Goal: Task Accomplishment & Management: Complete application form

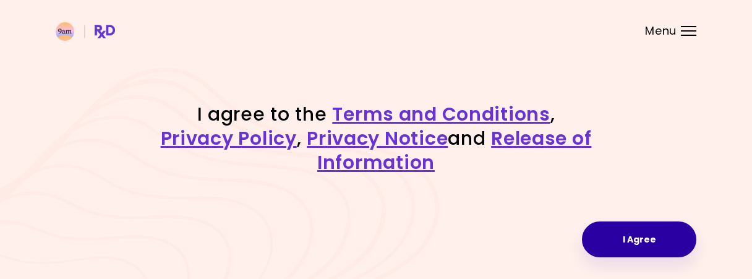
drag, startPoint x: 615, startPoint y: 248, endPoint x: 608, endPoint y: 248, distance: 6.8
click at [615, 248] on button "I Agree" at bounding box center [639, 240] width 114 height 36
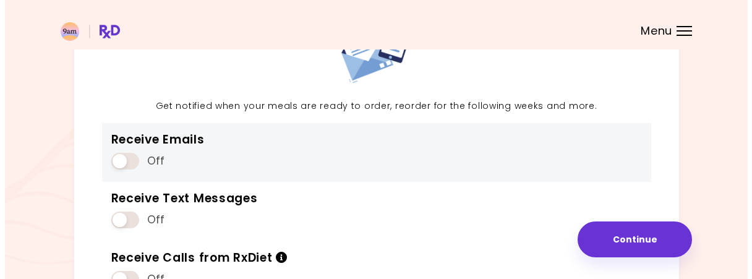
scroll to position [124, 0]
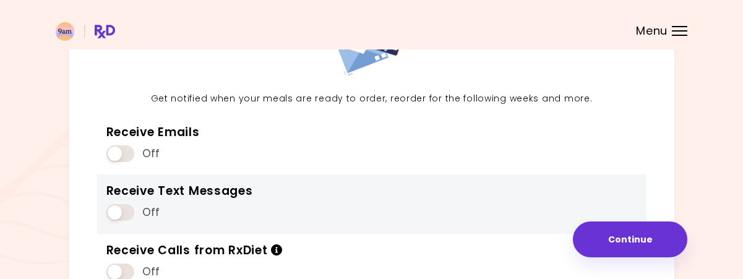
click at [112, 210] on span at bounding box center [120, 212] width 28 height 17
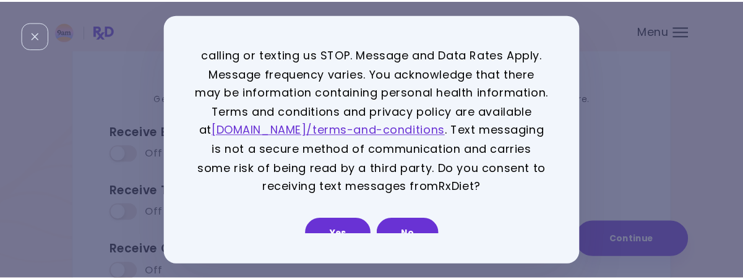
scroll to position [41, 0]
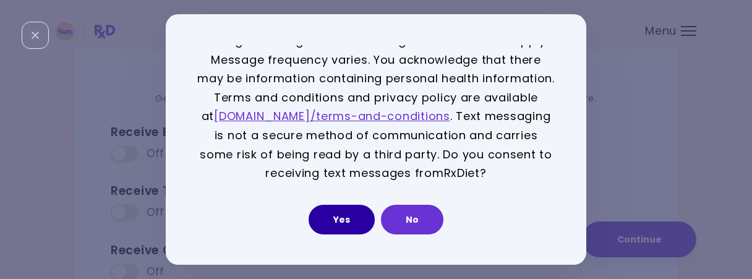
click at [330, 217] on button "Yes" at bounding box center [342, 220] width 66 height 30
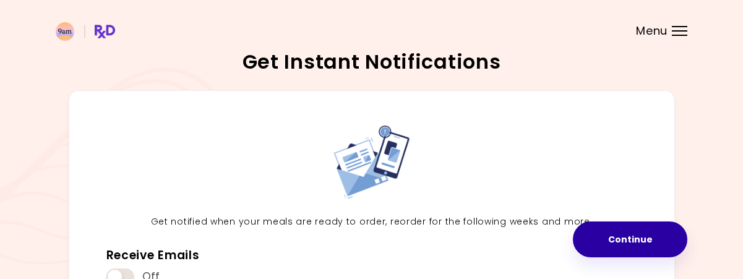
scroll to position [0, 0]
click at [640, 251] on button "Continue" at bounding box center [630, 240] width 114 height 36
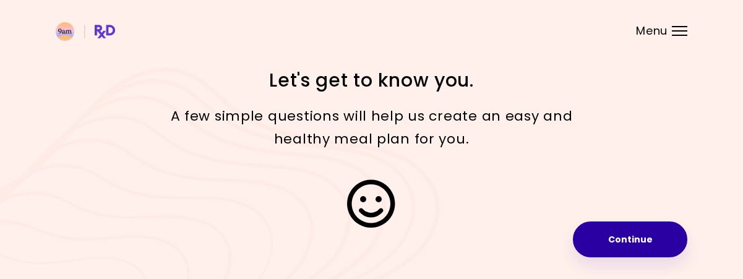
click at [646, 231] on button "Continue" at bounding box center [630, 240] width 114 height 36
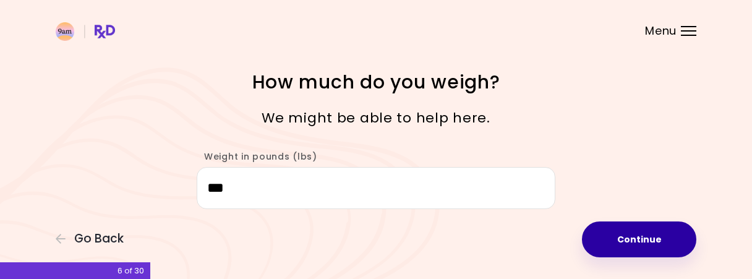
click at [636, 246] on button "Continue" at bounding box center [639, 240] width 114 height 36
select select "****"
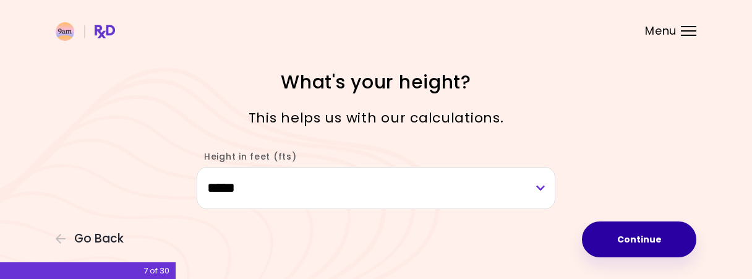
click at [636, 246] on button "Continue" at bounding box center [639, 240] width 114 height 36
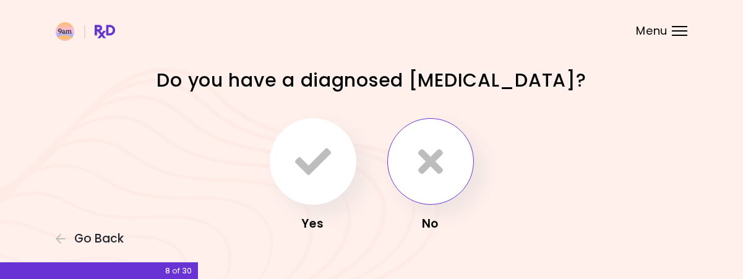
click at [453, 194] on button "button" at bounding box center [430, 161] width 87 height 87
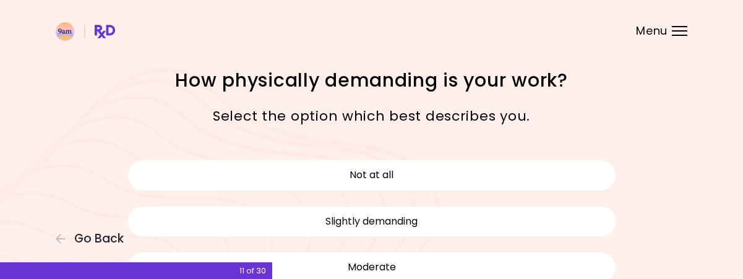
scroll to position [62, 0]
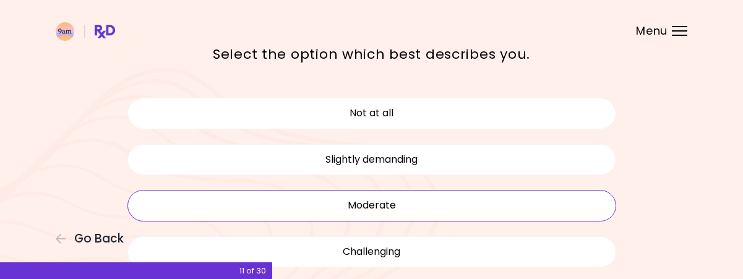
click at [456, 205] on button "Moderate" at bounding box center [371, 205] width 489 height 31
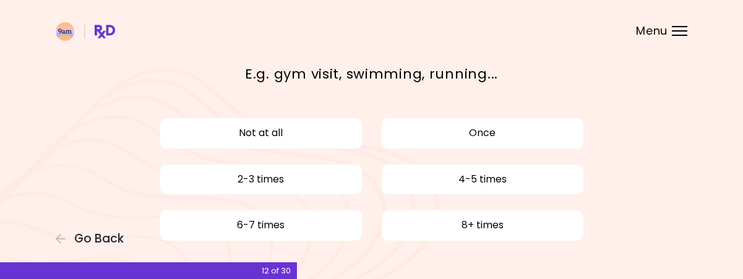
scroll to position [62, 0]
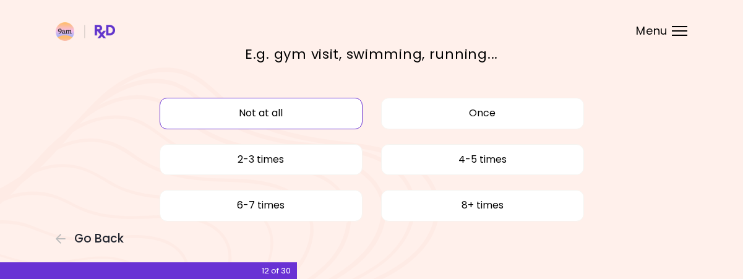
click at [337, 114] on button "Not at all" at bounding box center [261, 113] width 203 height 31
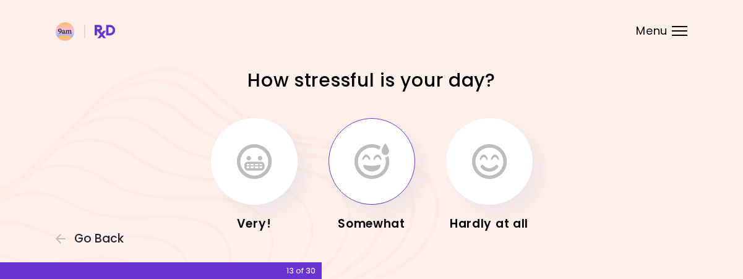
click at [394, 161] on button "button" at bounding box center [372, 161] width 87 height 87
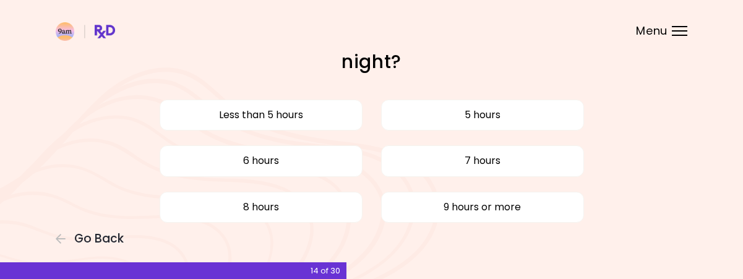
scroll to position [62, 0]
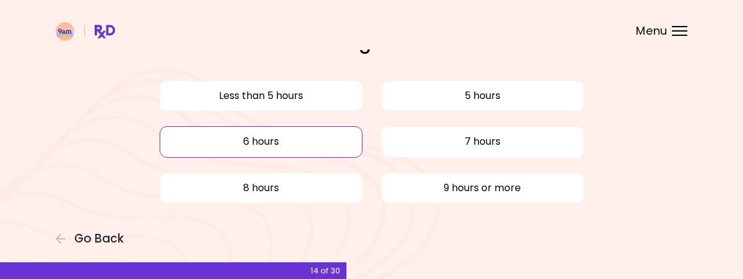
click at [306, 143] on button "6 hours" at bounding box center [261, 141] width 203 height 31
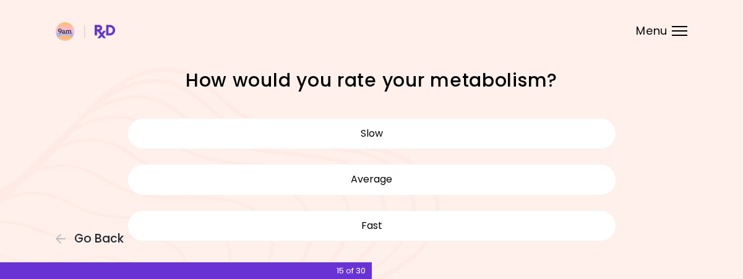
drag, startPoint x: 530, startPoint y: 139, endPoint x: 762, endPoint y: 201, distance: 240.7
click at [743, 201] on html "**********" at bounding box center [371, 166] width 743 height 332
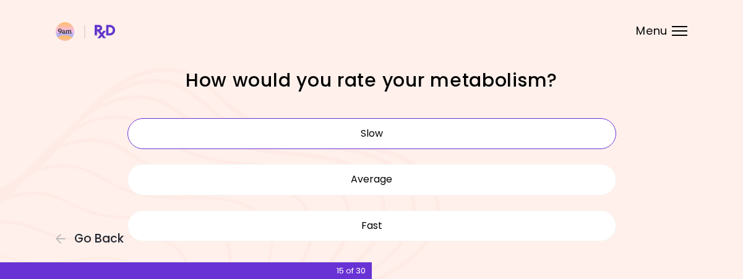
click at [554, 123] on button "Slow" at bounding box center [371, 133] width 489 height 31
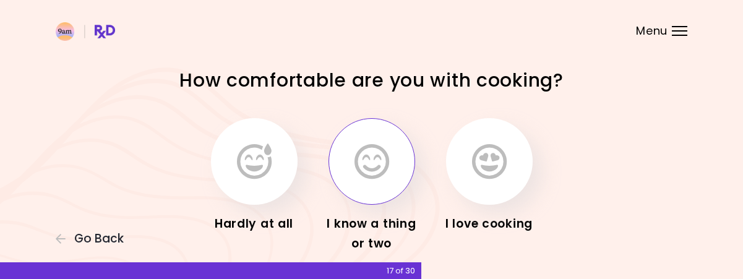
click at [405, 163] on button "button" at bounding box center [372, 161] width 87 height 87
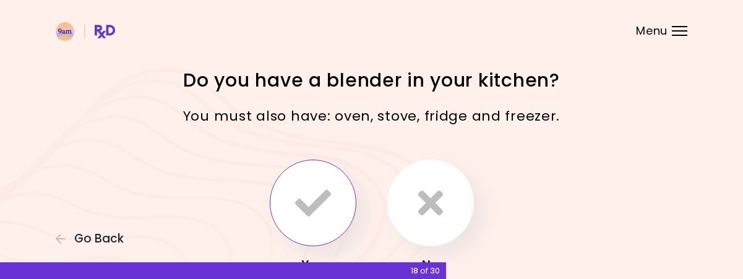
click at [334, 194] on button "button" at bounding box center [313, 203] width 87 height 87
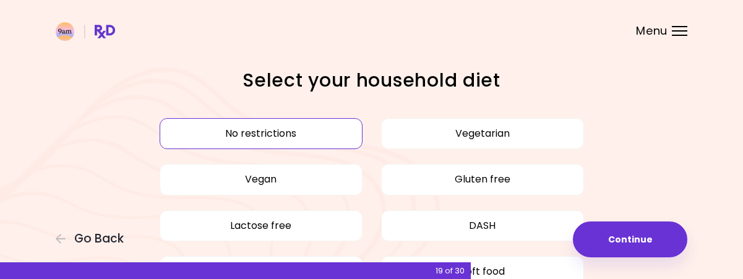
scroll to position [62, 0]
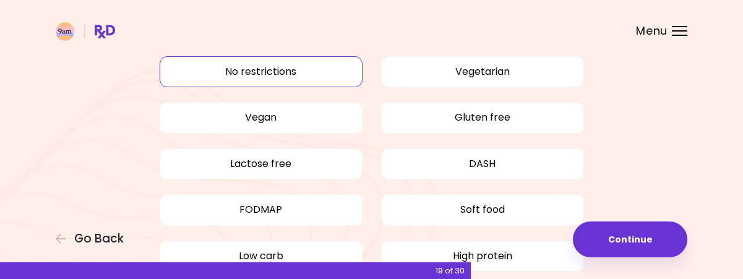
click at [246, 70] on button "No restrictions" at bounding box center [261, 71] width 203 height 31
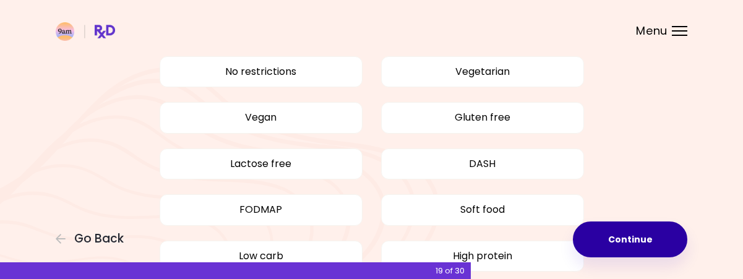
click at [650, 241] on button "Continue" at bounding box center [630, 240] width 114 height 36
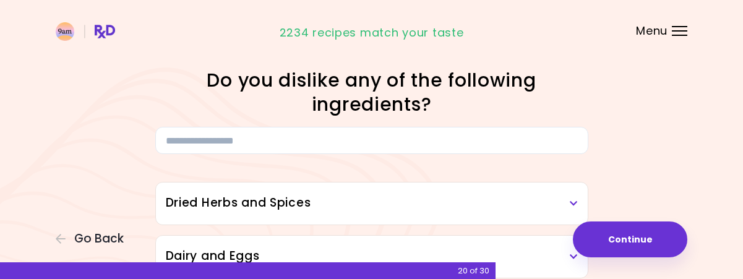
scroll to position [62, 0]
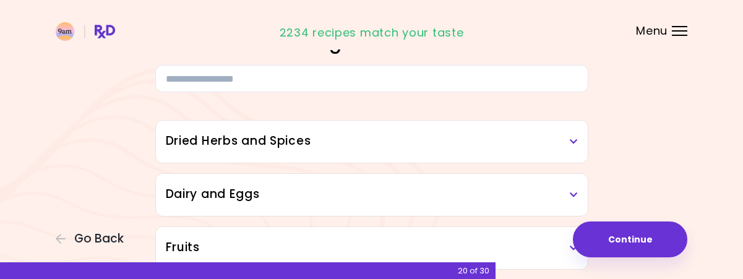
click at [564, 142] on h3 "Dried Herbs and Spices" at bounding box center [372, 141] width 412 height 18
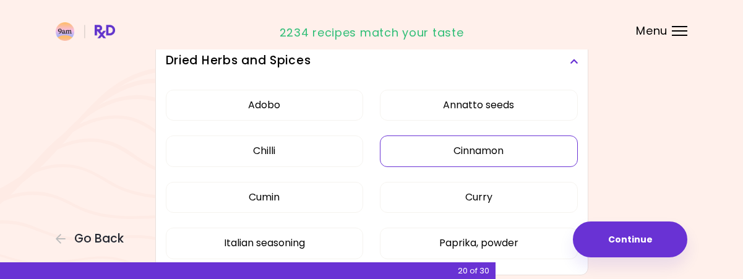
scroll to position [124, 0]
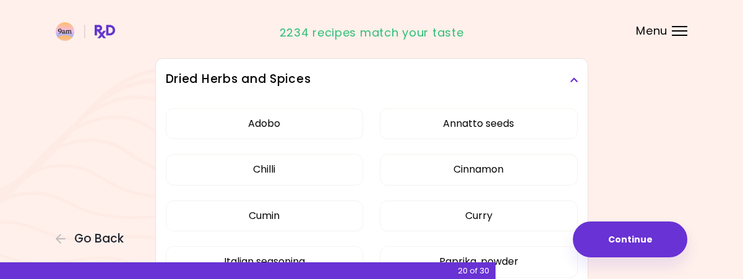
click at [580, 82] on div "Dried Herbs and Spices" at bounding box center [372, 80] width 432 height 42
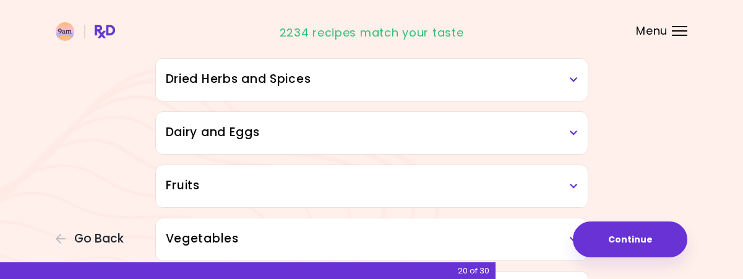
scroll to position [186, 0]
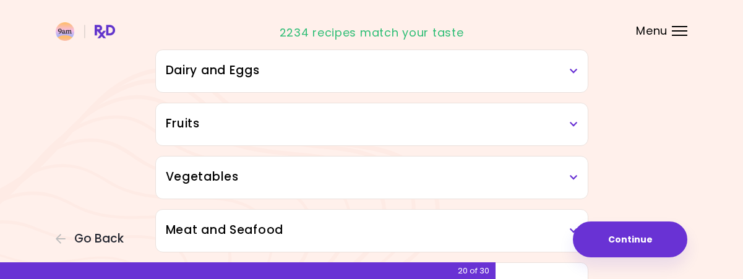
click at [582, 82] on div "Dairy and Eggs" at bounding box center [372, 71] width 432 height 42
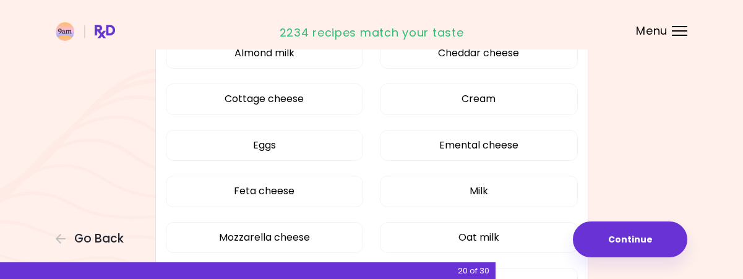
scroll to position [62, 0]
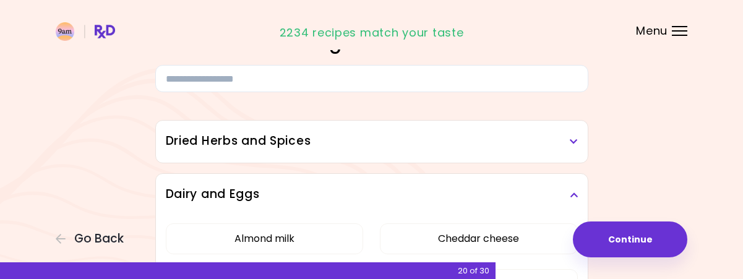
click at [579, 184] on div "Dairy and Eggs" at bounding box center [372, 195] width 432 height 42
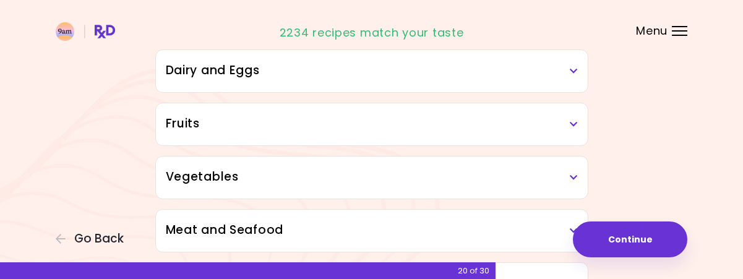
scroll to position [247, 0]
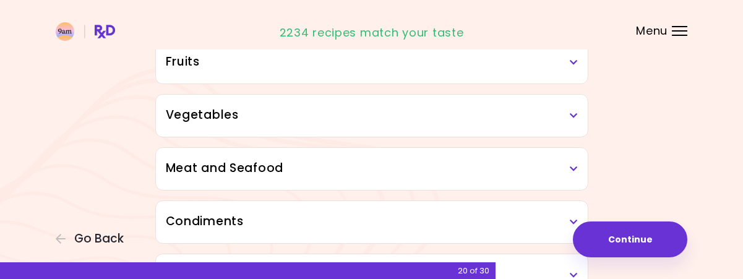
click at [578, 117] on div "Vegetables" at bounding box center [372, 116] width 432 height 42
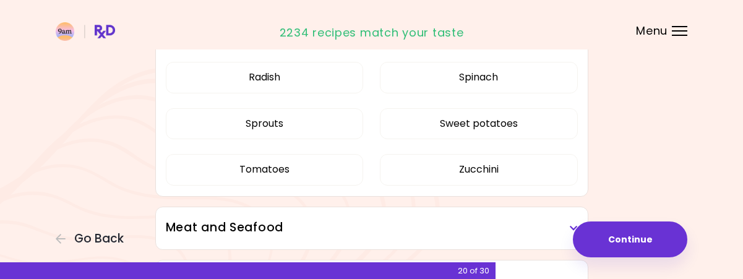
scroll to position [990, 0]
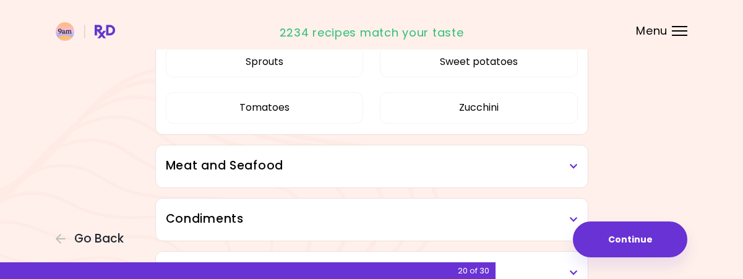
click at [578, 173] on div "Meat and Seafood" at bounding box center [372, 166] width 432 height 42
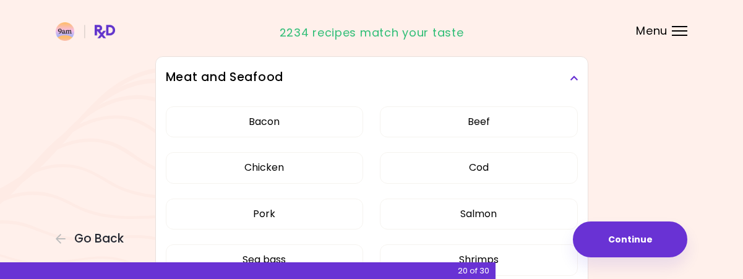
scroll to position [1052, 0]
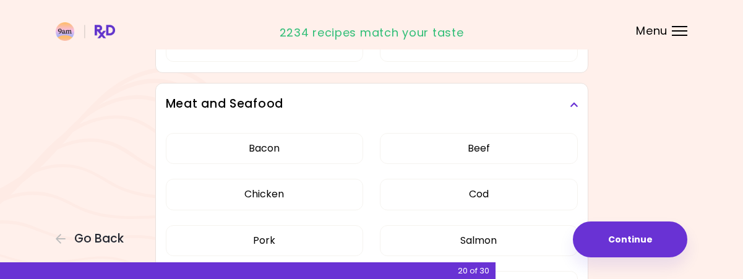
click at [570, 107] on icon at bounding box center [574, 104] width 8 height 9
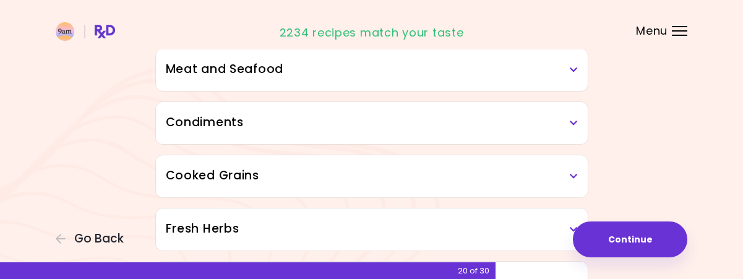
scroll to position [1114, 0]
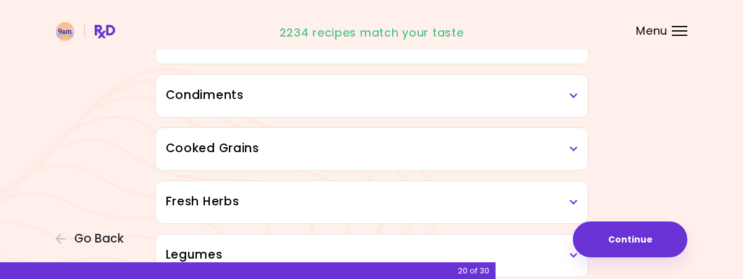
click at [577, 103] on div "Condiments" at bounding box center [372, 96] width 432 height 42
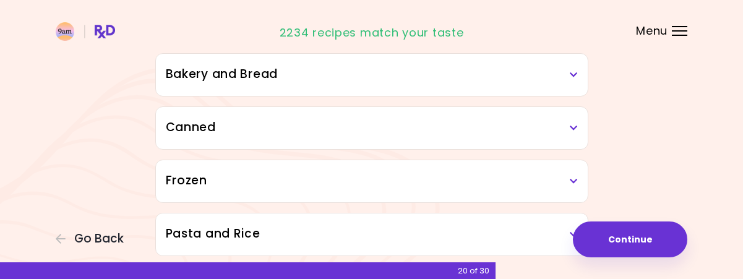
scroll to position [1875, 0]
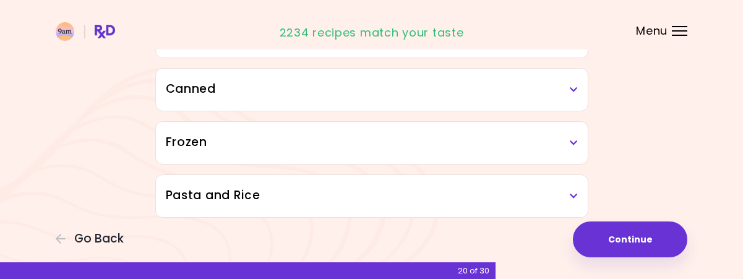
click at [486, 138] on h3 "Frozen" at bounding box center [372, 143] width 412 height 18
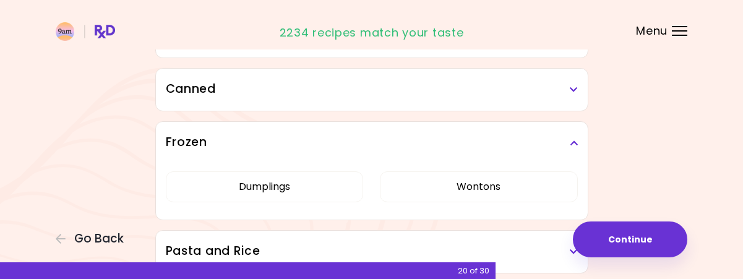
click at [567, 137] on h3 "Frozen" at bounding box center [372, 143] width 412 height 18
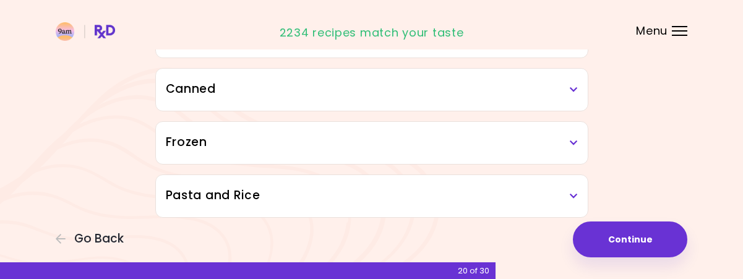
click at [577, 85] on icon at bounding box center [574, 89] width 8 height 9
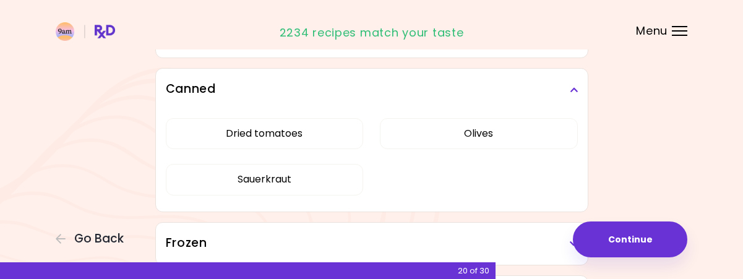
click at [577, 85] on icon at bounding box center [574, 89] width 8 height 9
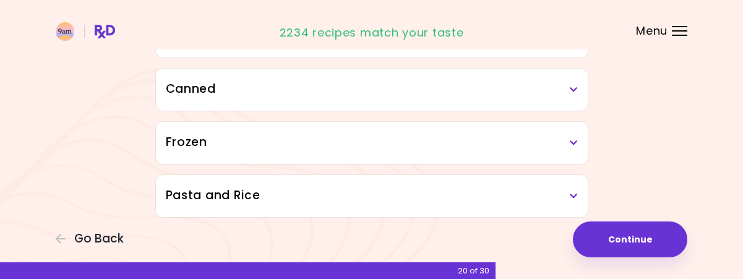
click at [385, 187] on h3 "Pasta and Rice" at bounding box center [372, 196] width 412 height 18
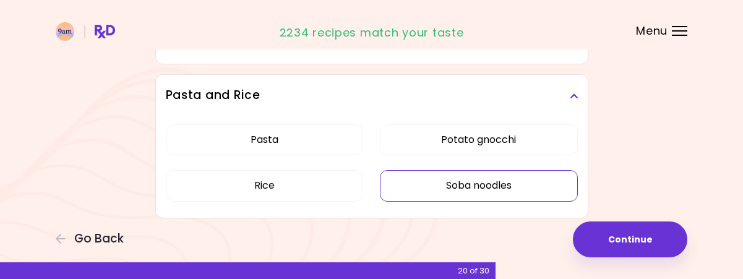
scroll to position [1976, 0]
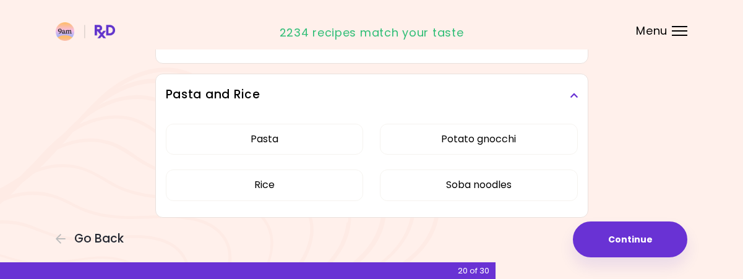
click at [562, 99] on div "Pasta and Rice" at bounding box center [372, 95] width 432 height 42
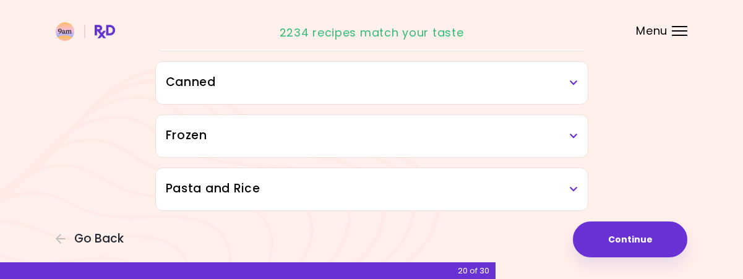
scroll to position [1757, 0]
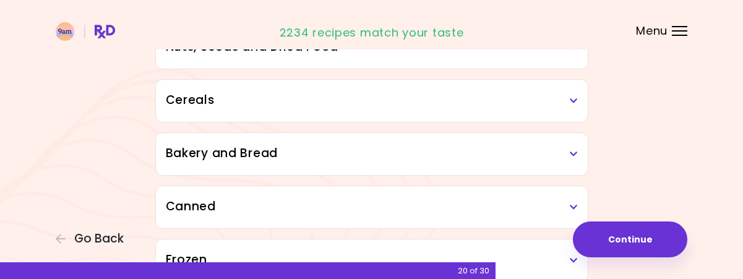
click at [484, 147] on h3 "Bakery and Bread" at bounding box center [372, 154] width 412 height 18
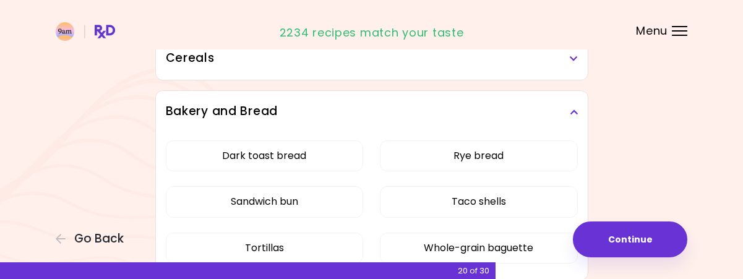
scroll to position [1819, 0]
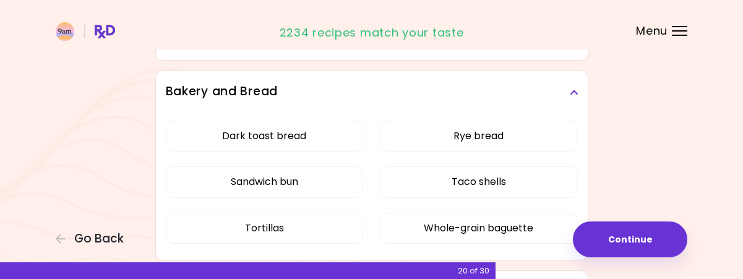
click at [573, 91] on icon at bounding box center [574, 92] width 8 height 9
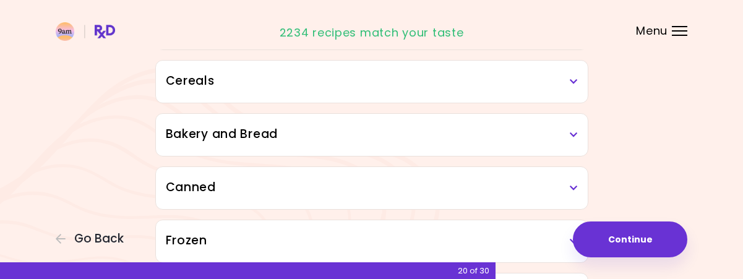
scroll to position [1757, 0]
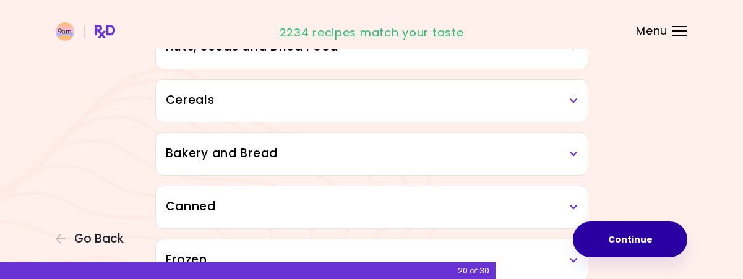
click at [639, 243] on button "Continue" at bounding box center [630, 240] width 114 height 36
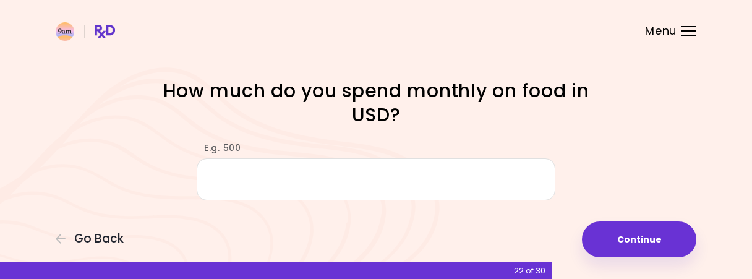
click at [488, 173] on input "E.g. 500" at bounding box center [376, 179] width 359 height 43
type input "*"
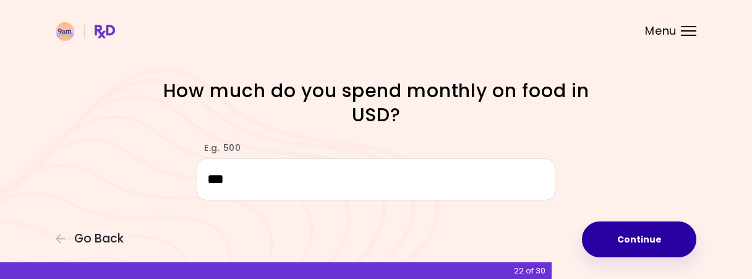
type input "***"
click at [652, 228] on button "Continue" at bounding box center [639, 240] width 114 height 36
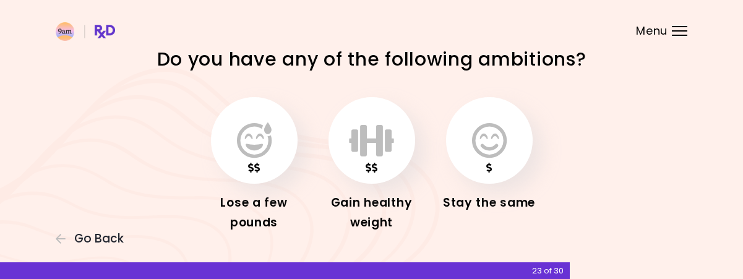
scroll to position [3, 0]
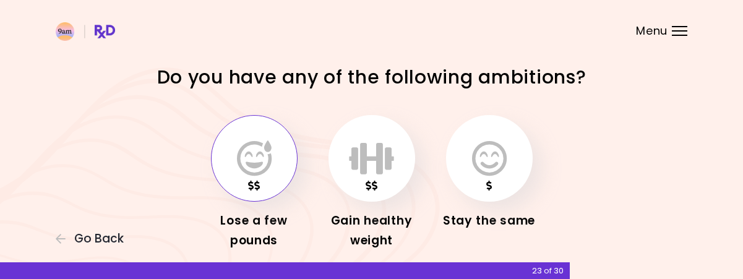
click at [278, 153] on button "button" at bounding box center [254, 158] width 87 height 87
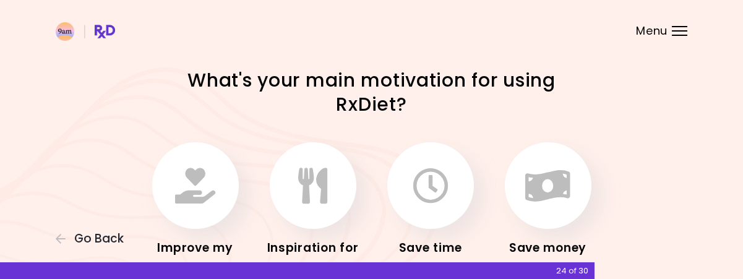
scroll to position [62, 0]
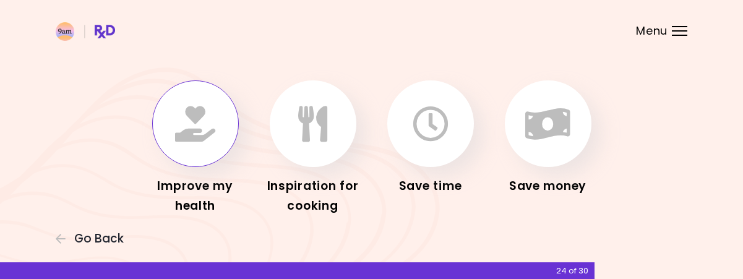
click at [206, 131] on icon "button" at bounding box center [195, 124] width 40 height 36
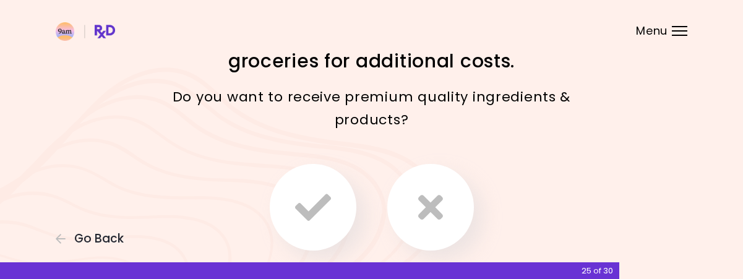
scroll to position [62, 0]
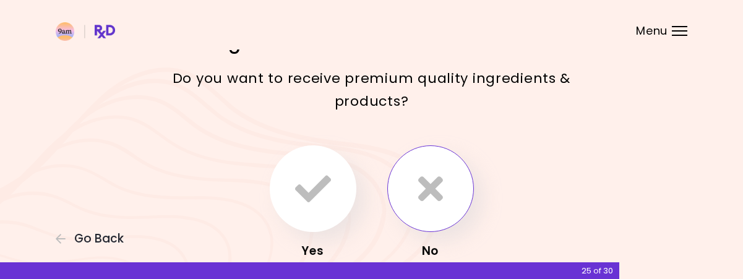
click at [454, 176] on button "button" at bounding box center [430, 188] width 87 height 87
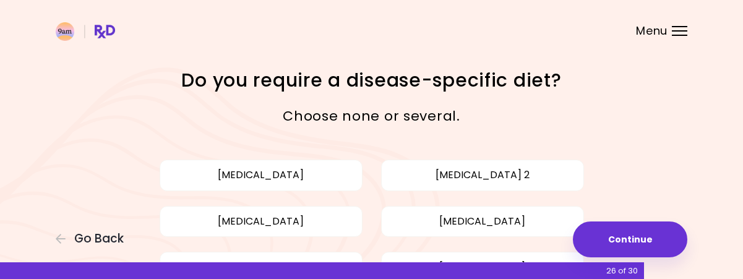
scroll to position [62, 0]
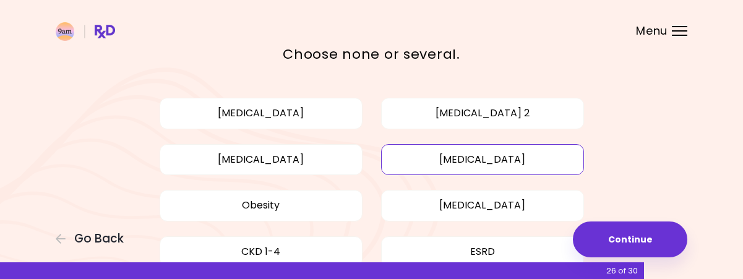
click at [577, 166] on button "[MEDICAL_DATA]" at bounding box center [482, 159] width 203 height 31
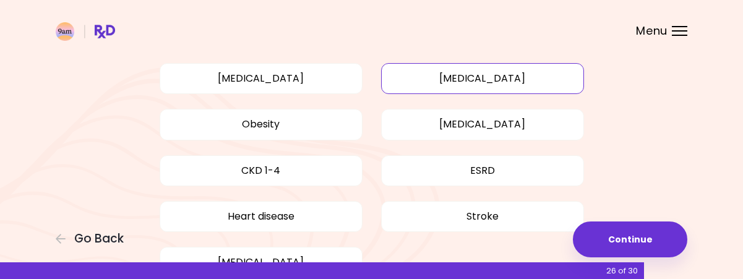
scroll to position [124, 0]
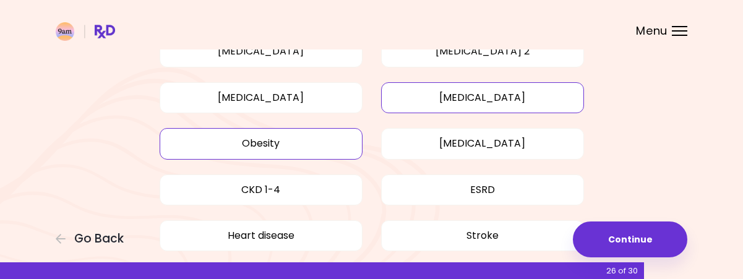
click at [356, 140] on button "Obesity" at bounding box center [261, 143] width 203 height 31
click at [316, 136] on button "Obesity" at bounding box center [261, 143] width 203 height 31
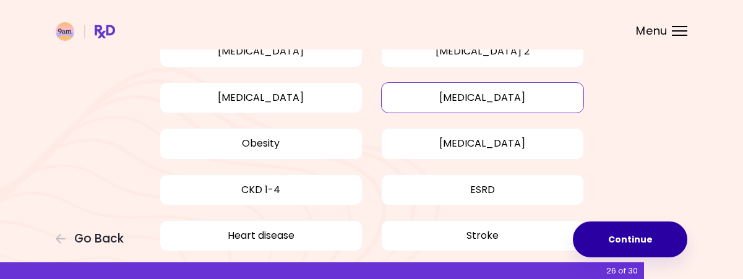
click at [684, 249] on button "Continue" at bounding box center [630, 240] width 114 height 36
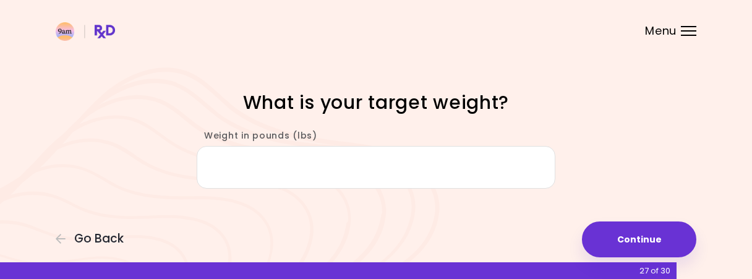
click at [483, 173] on input "Weight in pounds (lbs)" at bounding box center [376, 167] width 359 height 43
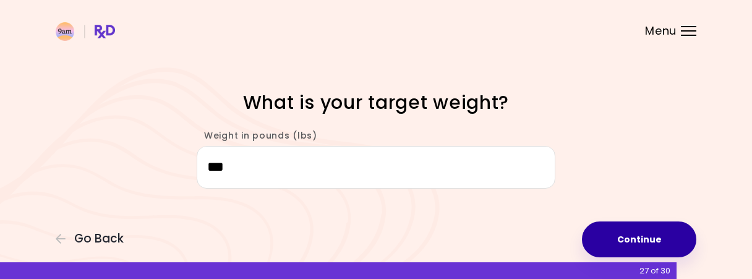
type input "***"
click at [658, 250] on button "Continue" at bounding box center [639, 240] width 114 height 36
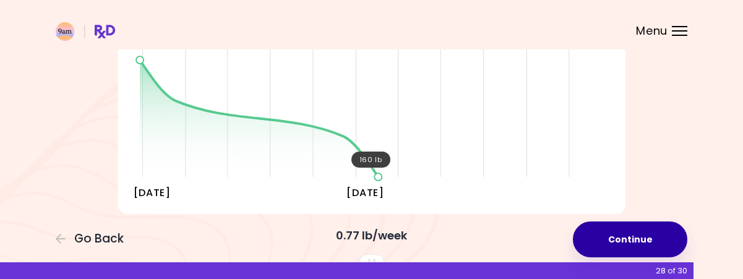
scroll to position [309, 0]
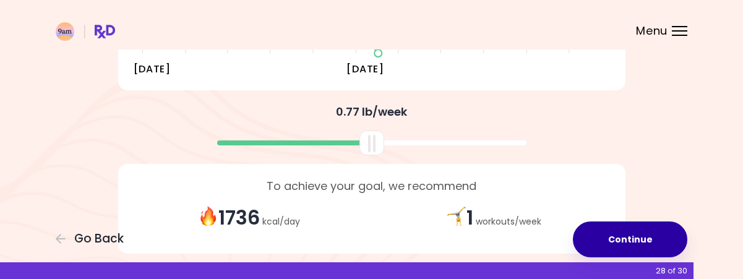
click at [658, 238] on button "Continue" at bounding box center [630, 240] width 114 height 36
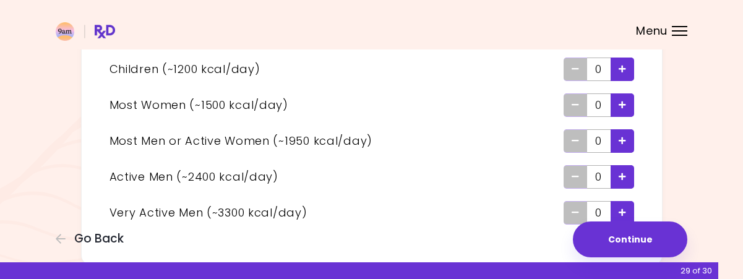
scroll to position [62, 0]
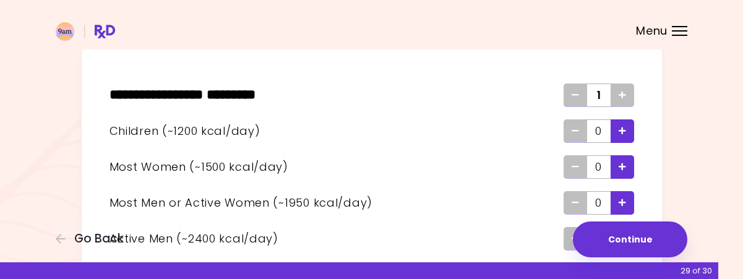
click at [626, 129] on icon "Add - Child" at bounding box center [622, 131] width 7 height 8
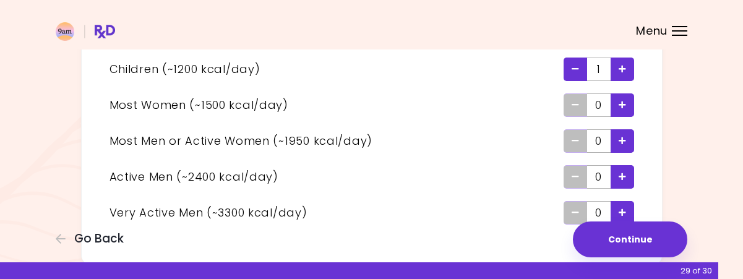
click at [622, 105] on icon "Add - Woman" at bounding box center [622, 105] width 7 height 8
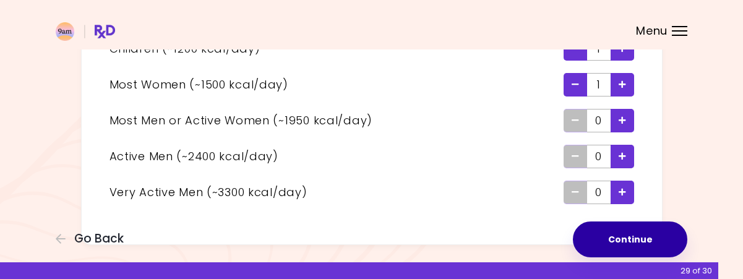
scroll to position [116, 0]
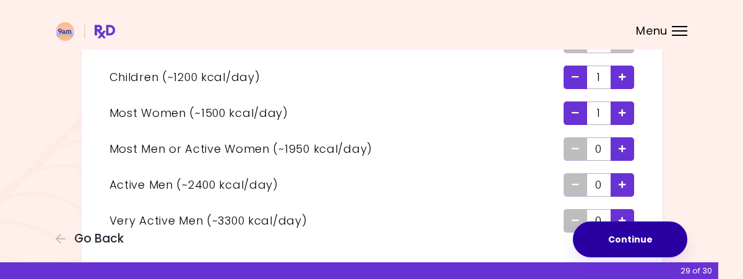
click at [643, 233] on button "Continue" at bounding box center [630, 240] width 114 height 36
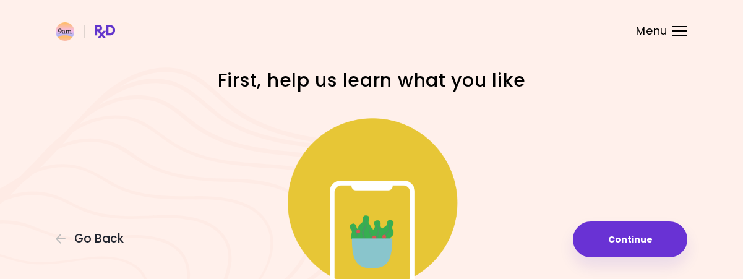
scroll to position [62, 0]
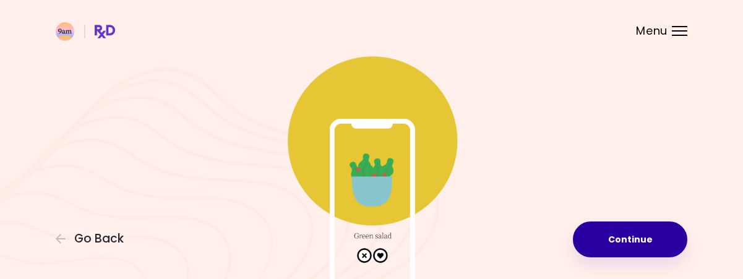
click at [639, 230] on button "Continue" at bounding box center [630, 240] width 114 height 36
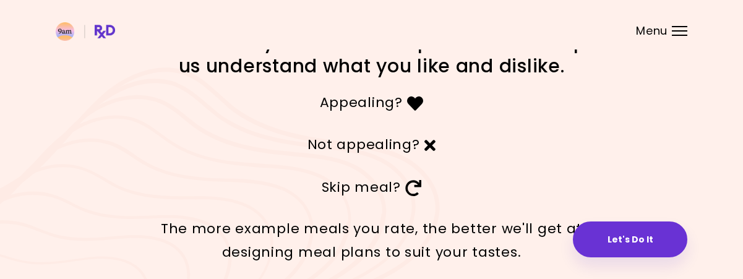
scroll to position [100, 0]
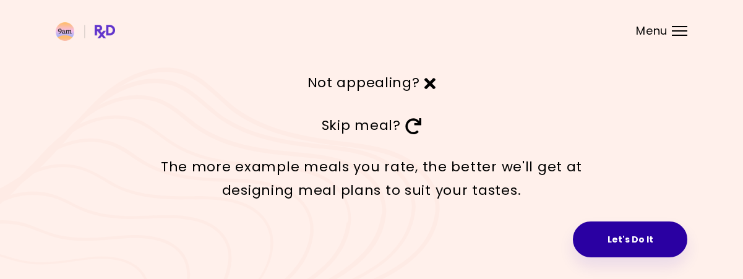
click at [643, 232] on button "Let's Do It" at bounding box center [630, 240] width 114 height 36
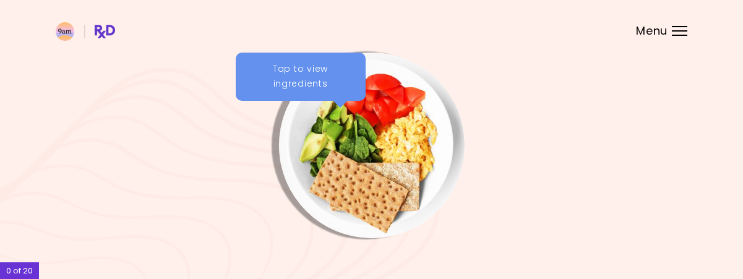
click at [385, 102] on img "Info - Egg Buddha Bowl" at bounding box center [372, 146] width 186 height 186
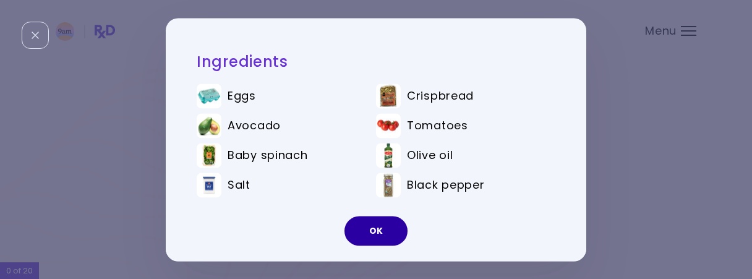
click at [380, 236] on button "OK" at bounding box center [376, 231] width 63 height 30
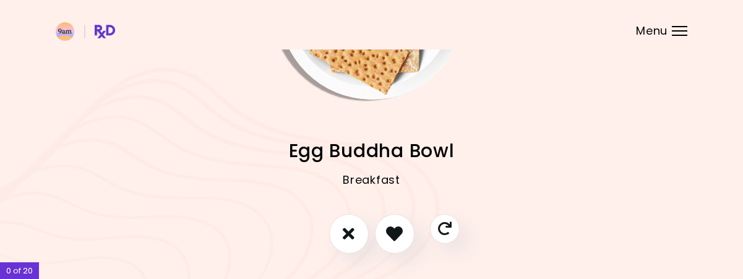
scroll to position [178, 0]
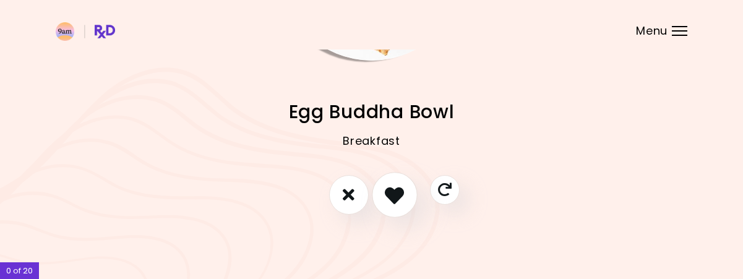
click at [394, 196] on icon "I like this recipe" at bounding box center [394, 194] width 19 height 19
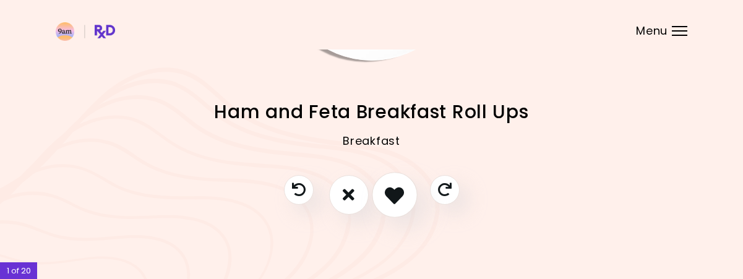
click at [412, 190] on button "I like this recipe" at bounding box center [395, 195] width 46 height 46
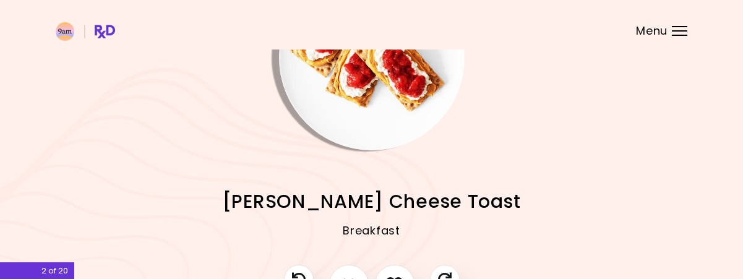
scroll to position [116, 0]
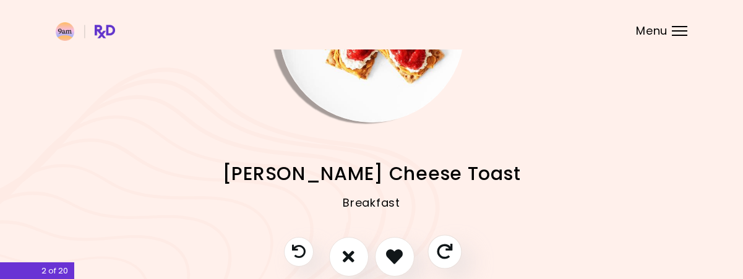
click at [448, 252] on icon "Skip" at bounding box center [444, 251] width 15 height 15
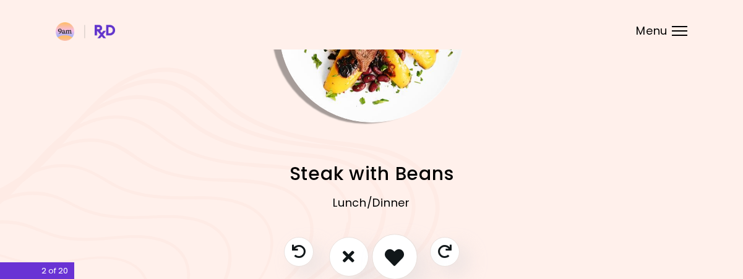
click at [406, 247] on button "I like this recipe" at bounding box center [395, 257] width 46 height 46
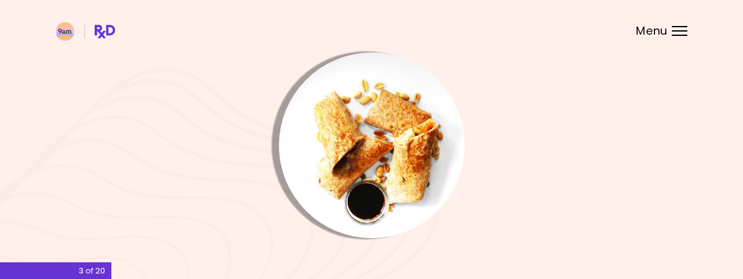
scroll to position [124, 0]
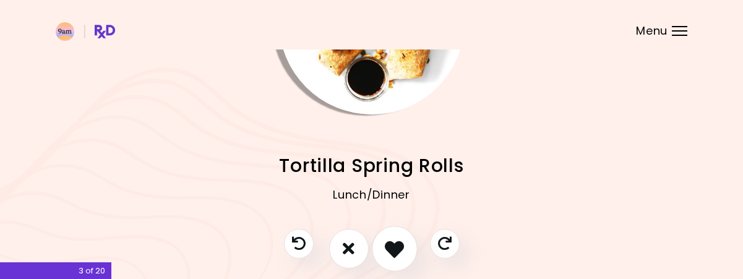
click at [403, 232] on button "I like this recipe" at bounding box center [395, 249] width 46 height 46
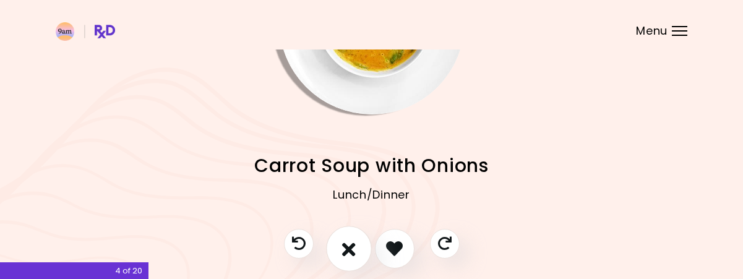
click at [354, 239] on button "I don't like this recipe" at bounding box center [349, 249] width 46 height 46
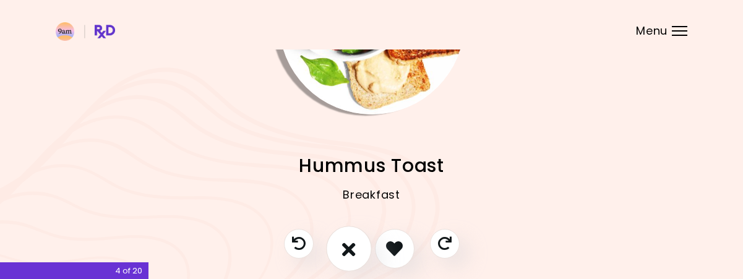
drag, startPoint x: 348, startPoint y: 246, endPoint x: 371, endPoint y: 223, distance: 32.8
click at [348, 244] on icon "I don't like this recipe" at bounding box center [349, 248] width 14 height 19
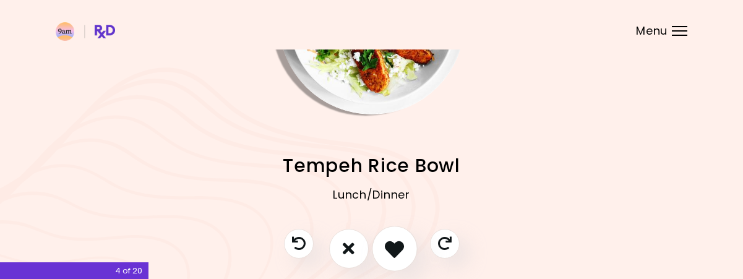
click at [403, 239] on button "I like this recipe" at bounding box center [395, 249] width 46 height 46
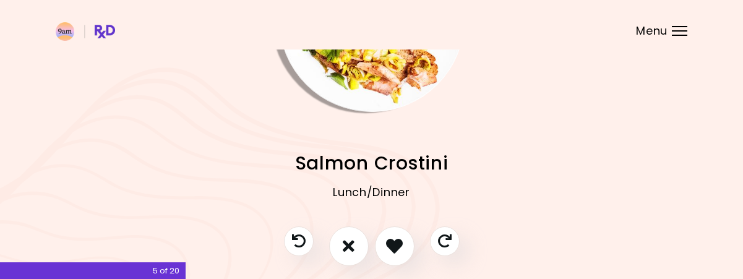
scroll to position [178, 0]
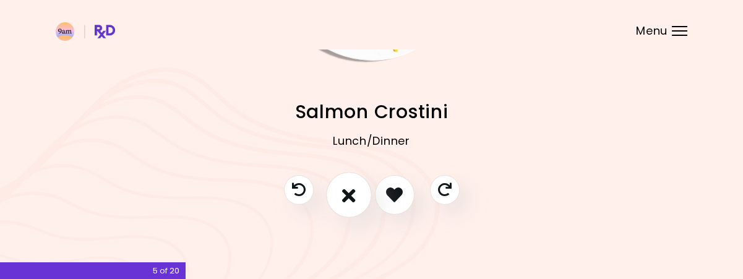
click at [354, 202] on icon "I don't like this recipe" at bounding box center [349, 194] width 14 height 19
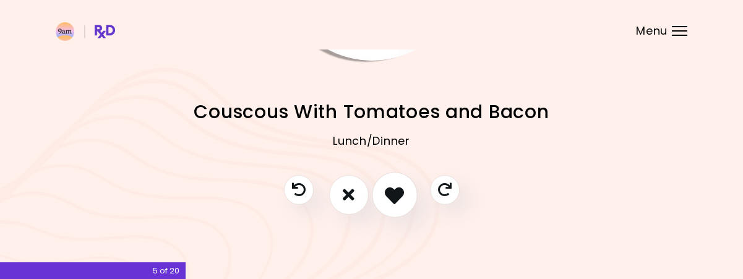
click at [402, 199] on icon "I like this recipe" at bounding box center [394, 194] width 19 height 19
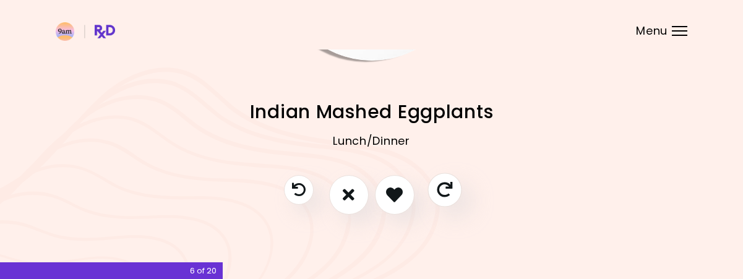
click at [444, 196] on icon "Skip" at bounding box center [444, 189] width 15 height 15
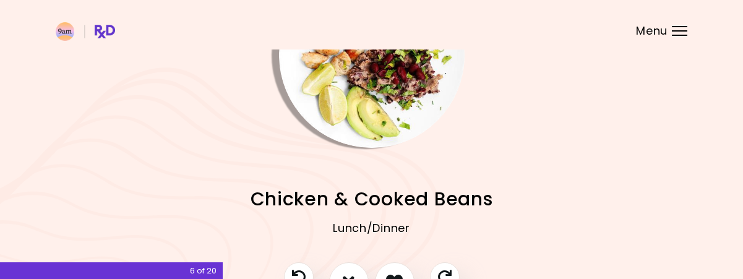
scroll to position [116, 0]
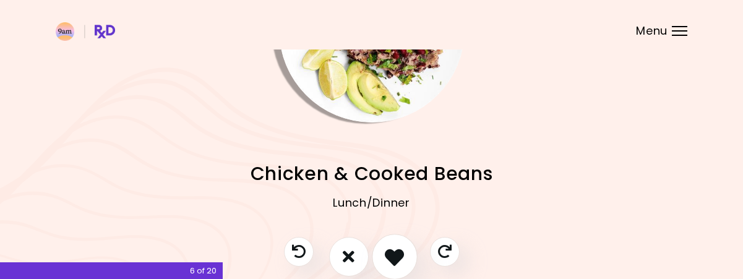
click at [393, 252] on icon "I like this recipe" at bounding box center [394, 256] width 19 height 19
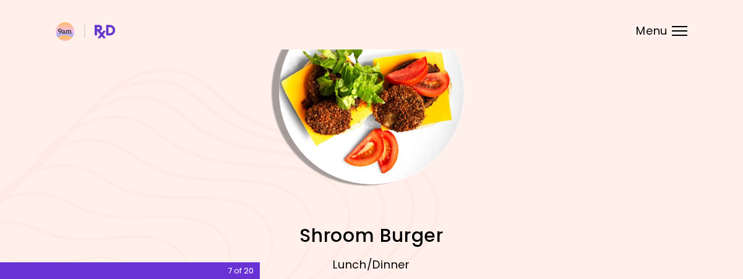
scroll to position [178, 0]
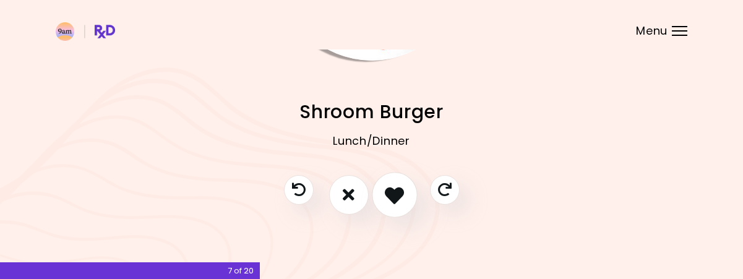
drag, startPoint x: 401, startPoint y: 195, endPoint x: 473, endPoint y: 77, distance: 137.7
click at [402, 195] on icon "I like this recipe" at bounding box center [394, 194] width 19 height 19
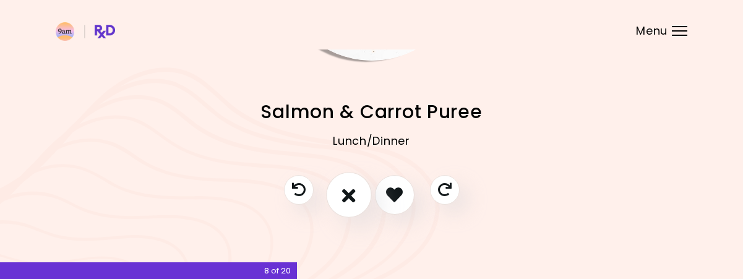
click at [352, 187] on icon "I don't like this recipe" at bounding box center [349, 194] width 14 height 19
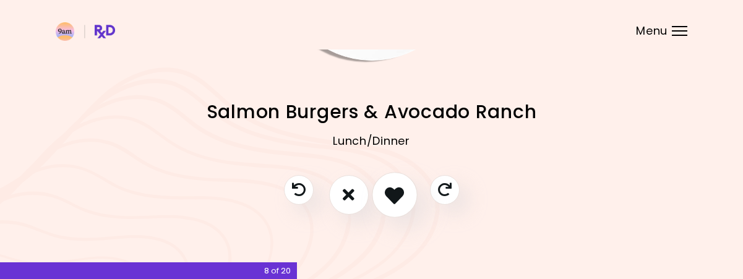
click at [395, 207] on button "I like this recipe" at bounding box center [395, 195] width 46 height 46
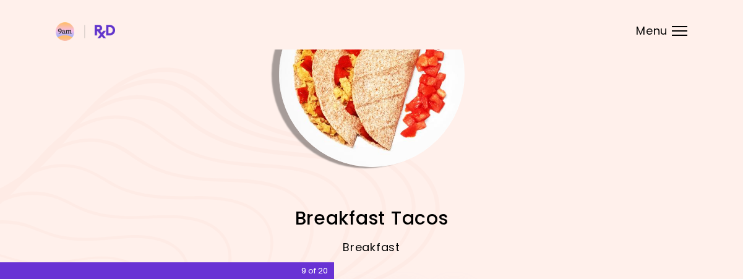
scroll to position [124, 0]
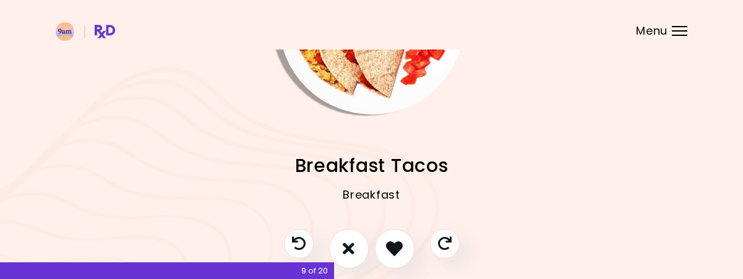
drag, startPoint x: 397, startPoint y: 241, endPoint x: 420, endPoint y: 229, distance: 25.7
click at [397, 241] on icon "I like this recipe" at bounding box center [394, 248] width 17 height 17
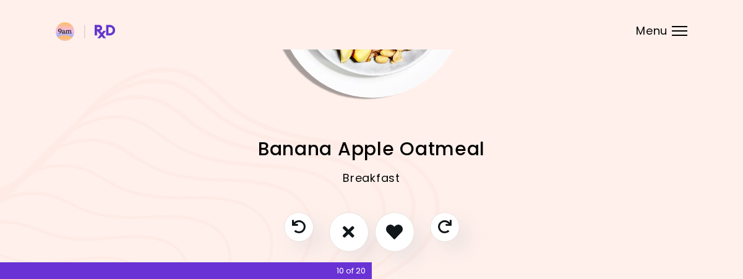
scroll to position [178, 0]
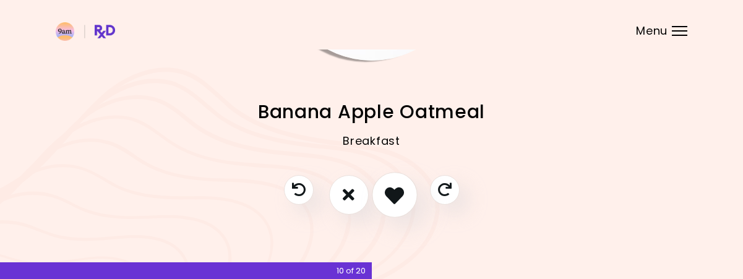
click at [398, 193] on icon "I like this recipe" at bounding box center [394, 194] width 19 height 19
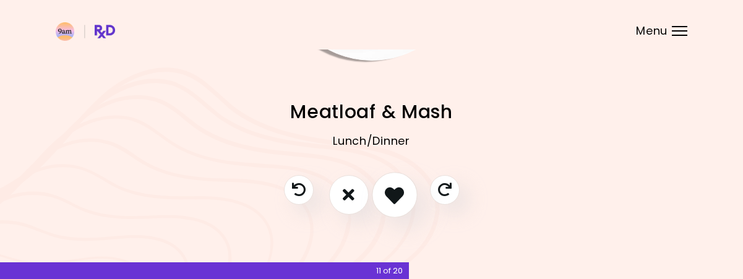
click at [407, 205] on button "I like this recipe" at bounding box center [395, 195] width 46 height 46
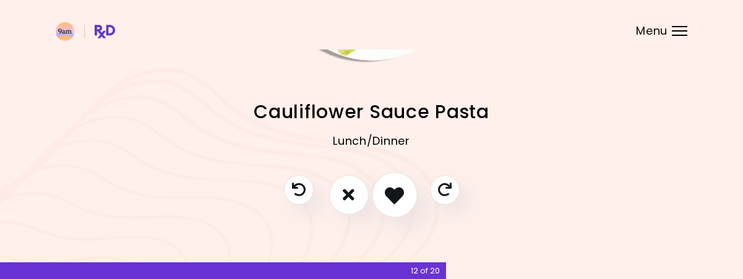
click at [395, 200] on icon "I like this recipe" at bounding box center [394, 194] width 19 height 19
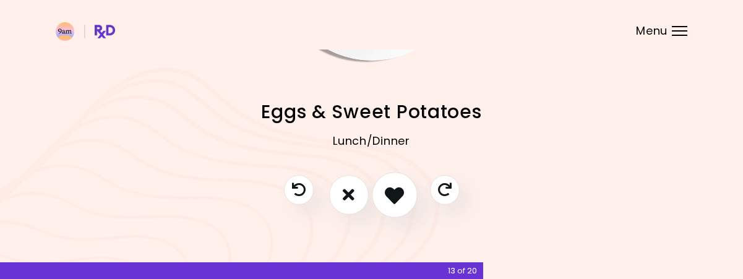
click at [410, 188] on button "I like this recipe" at bounding box center [395, 195] width 46 height 46
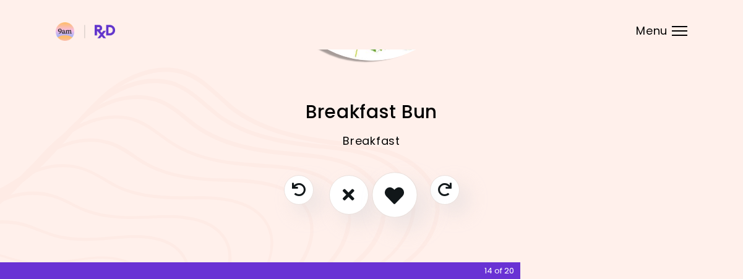
click at [410, 192] on button "I like this recipe" at bounding box center [395, 195] width 46 height 46
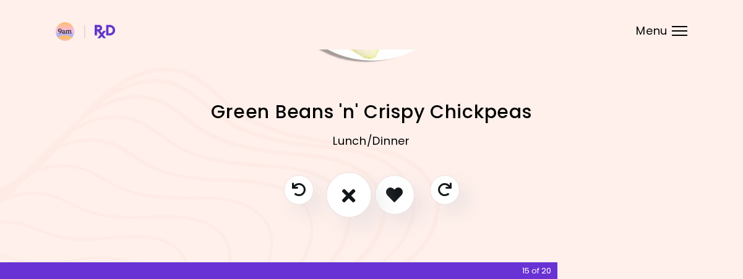
click at [351, 191] on icon "I don't like this recipe" at bounding box center [349, 194] width 14 height 19
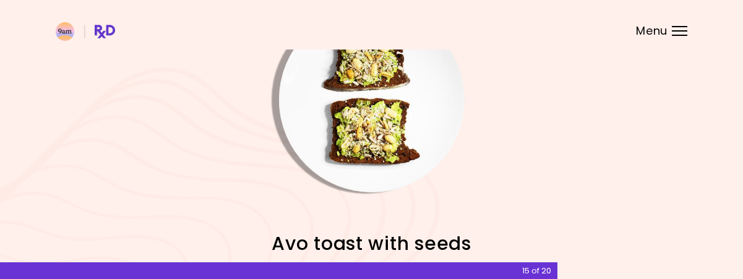
scroll to position [124, 0]
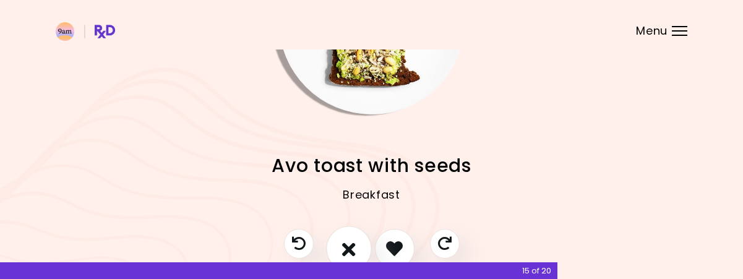
click at [350, 236] on button "I don't like this recipe" at bounding box center [349, 249] width 46 height 46
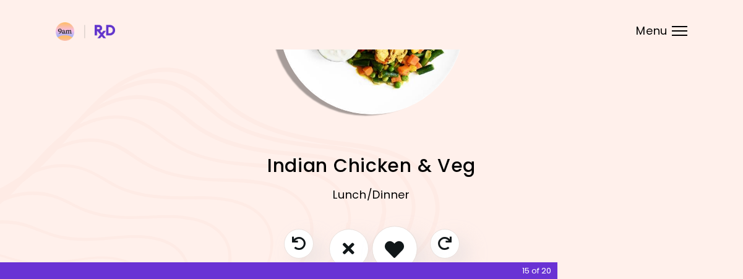
click at [402, 241] on icon "I like this recipe" at bounding box center [394, 248] width 19 height 19
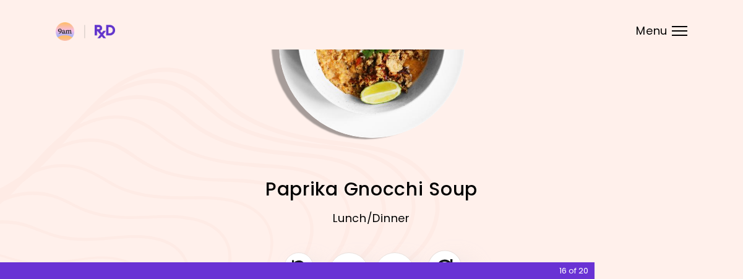
scroll to position [178, 0]
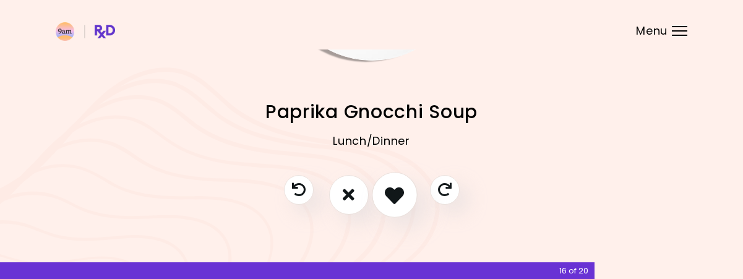
click at [406, 204] on button "I like this recipe" at bounding box center [395, 195] width 46 height 46
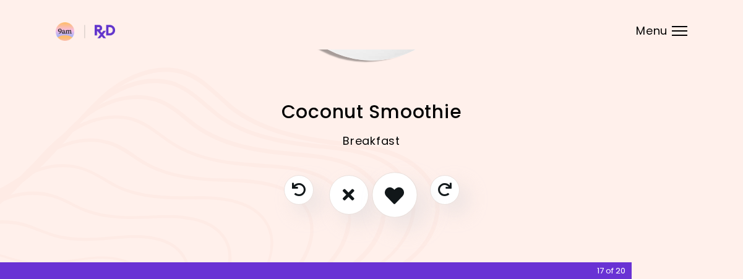
click at [402, 195] on icon "I like this recipe" at bounding box center [394, 194] width 19 height 19
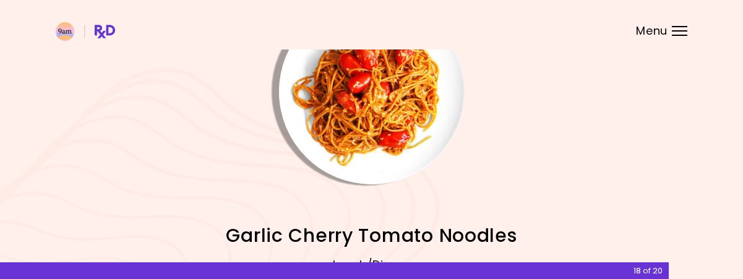
scroll to position [116, 0]
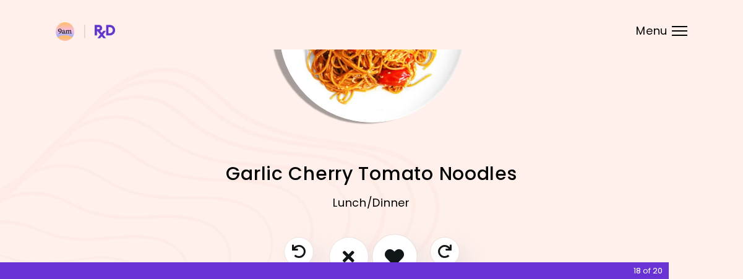
click at [401, 252] on icon "I like this recipe" at bounding box center [394, 256] width 19 height 19
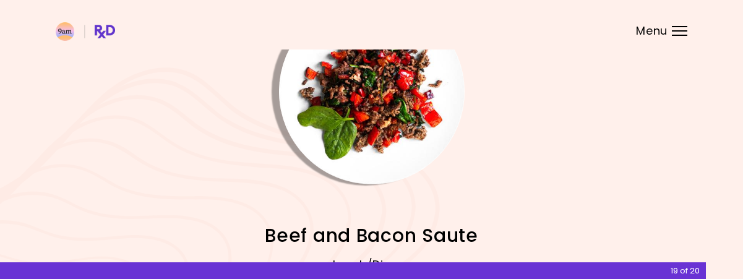
scroll to position [178, 0]
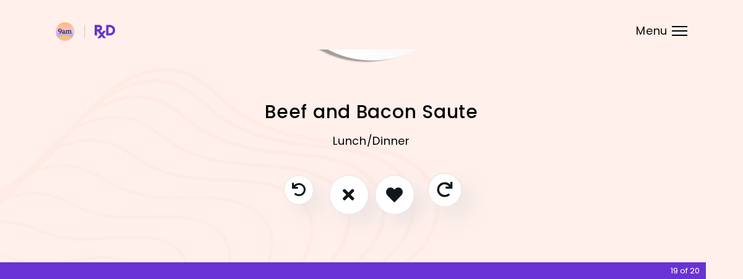
click at [443, 195] on icon "Skip" at bounding box center [444, 189] width 15 height 15
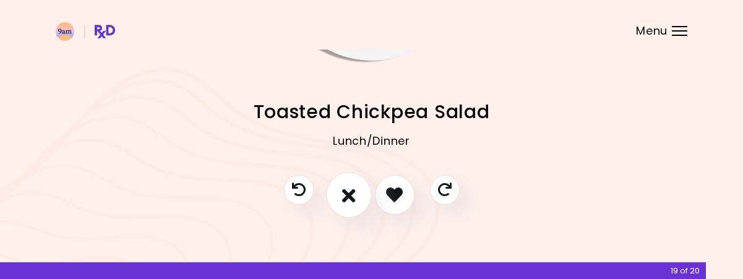
click at [354, 199] on icon "I don't like this recipe" at bounding box center [349, 194] width 14 height 19
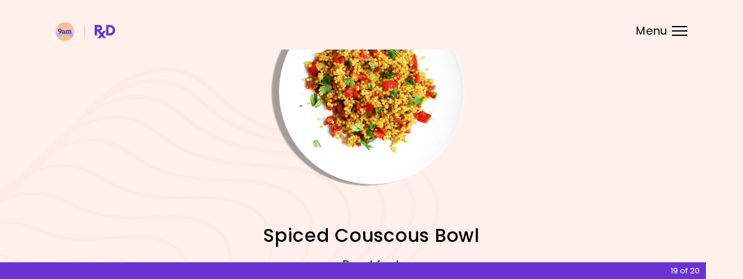
scroll to position [116, 0]
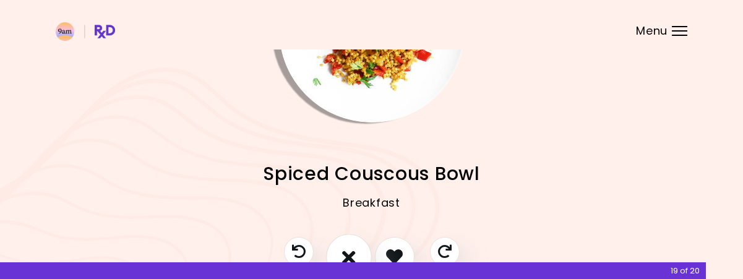
click at [355, 252] on button "I don't like this recipe" at bounding box center [349, 257] width 46 height 46
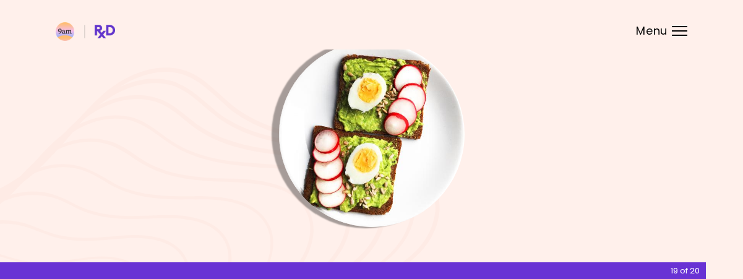
scroll to position [178, 0]
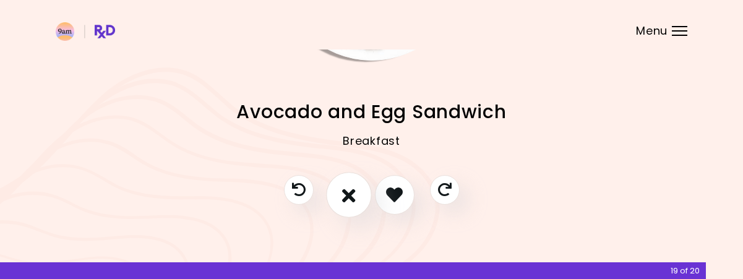
click at [343, 195] on icon "I don't like this recipe" at bounding box center [349, 194] width 14 height 19
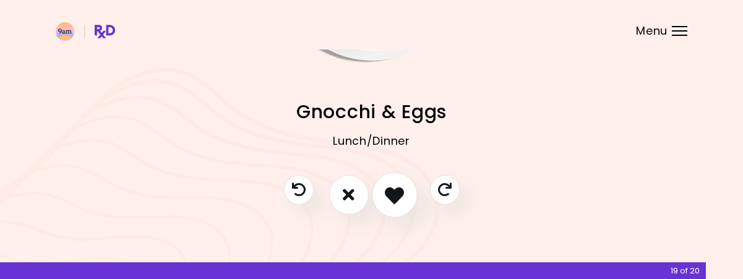
click at [403, 194] on icon "I like this recipe" at bounding box center [394, 194] width 19 height 19
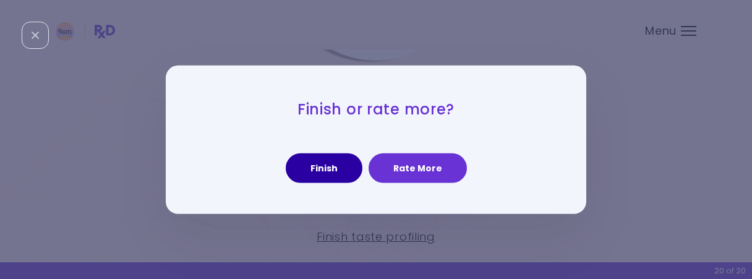
click at [343, 171] on button "Finish" at bounding box center [324, 168] width 77 height 30
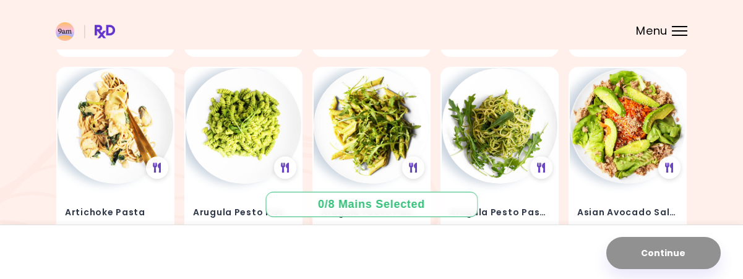
scroll to position [330, 0]
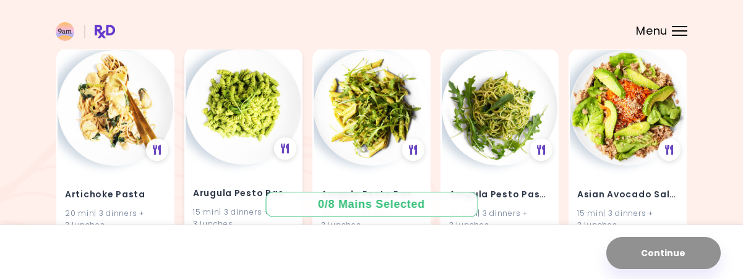
click at [249, 140] on img at bounding box center [244, 107] width 116 height 116
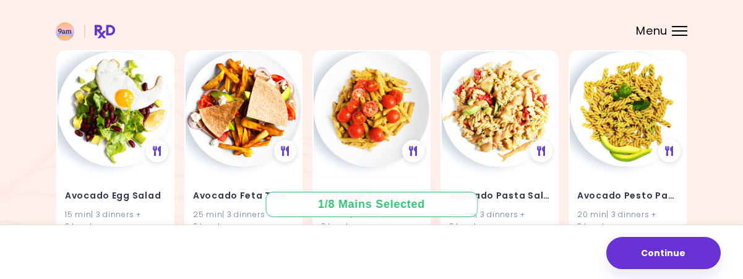
scroll to position [949, 0]
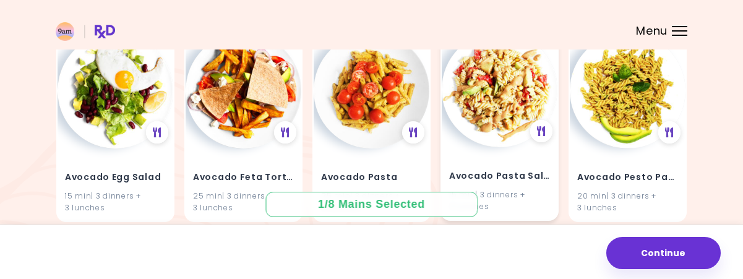
click at [501, 152] on div "Avocado Pasta Salad 15 min | 3 dinners + 3 lunches" at bounding box center [500, 183] width 116 height 72
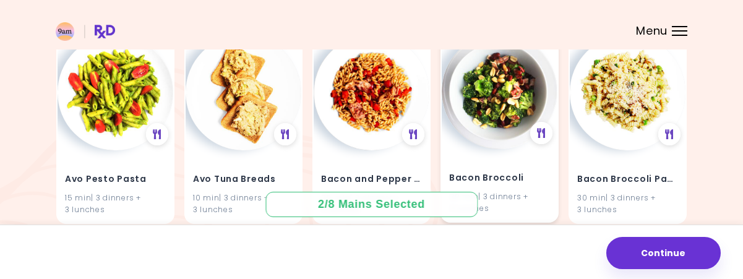
scroll to position [1567, 0]
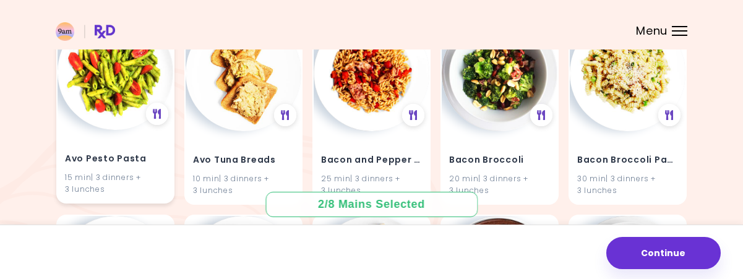
click at [137, 140] on div "Avo Pesto Pasta 15 min | 3 dinners + 3 lunches" at bounding box center [116, 166] width 116 height 72
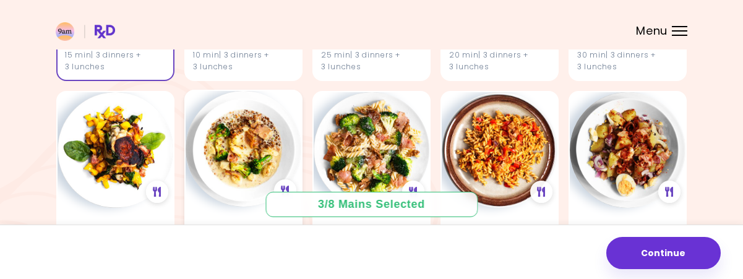
scroll to position [1753, 0]
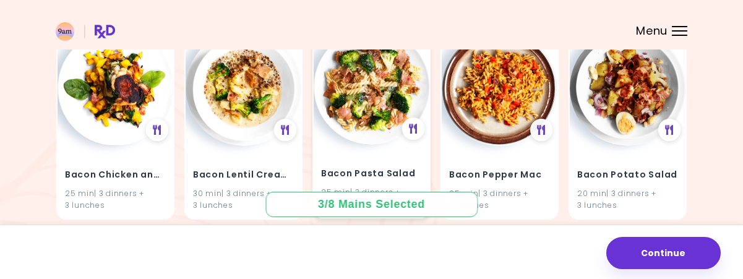
click at [394, 147] on div "Bacon Pasta Salad 25 min | 3 dinners + 3 lunches" at bounding box center [372, 181] width 116 height 72
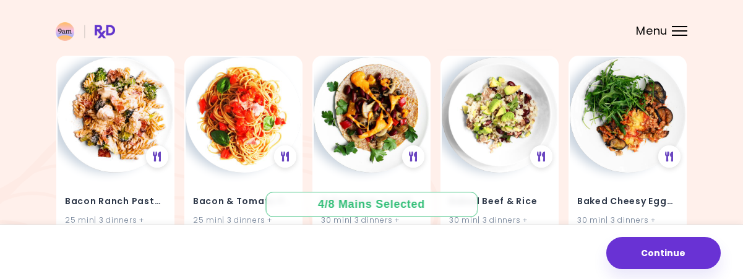
scroll to position [1939, 0]
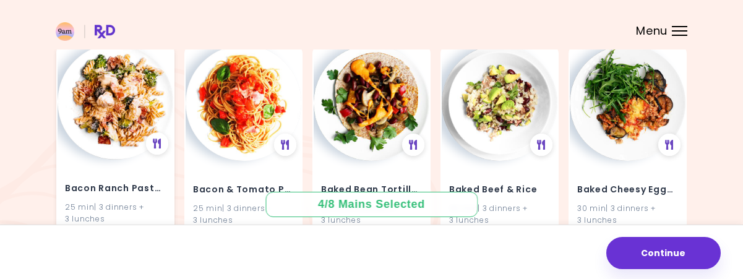
click at [135, 174] on div "Bacon Ranch Pasta Salad 25 min | 3 dinners + 3 lunches" at bounding box center [116, 196] width 116 height 72
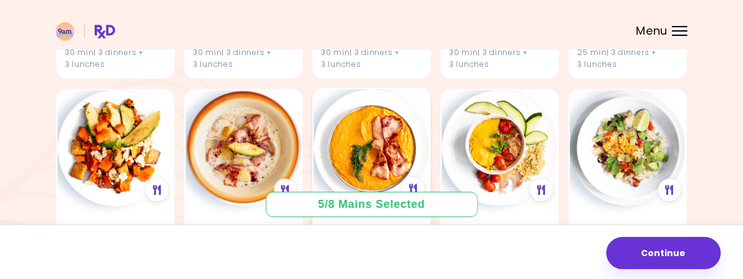
scroll to position [2557, 0]
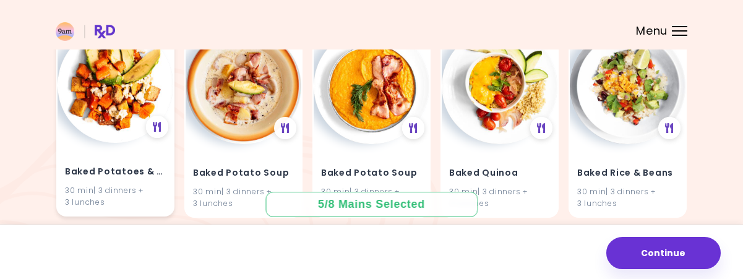
click at [129, 134] on img at bounding box center [116, 85] width 116 height 116
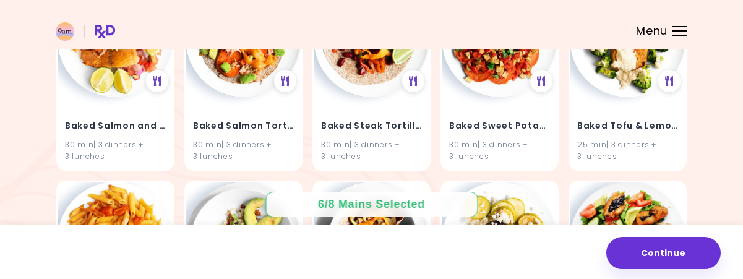
scroll to position [2928, 0]
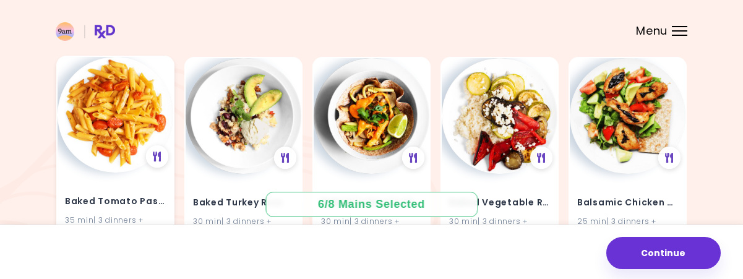
click at [116, 147] on img at bounding box center [116, 115] width 116 height 116
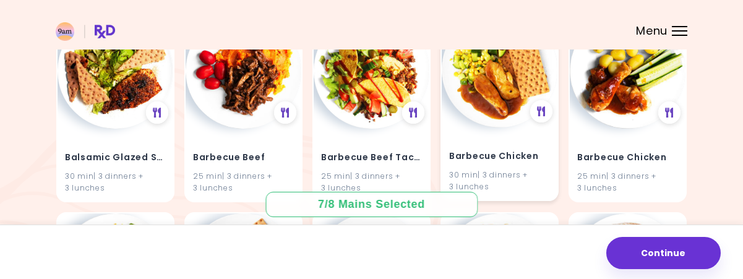
scroll to position [3176, 0]
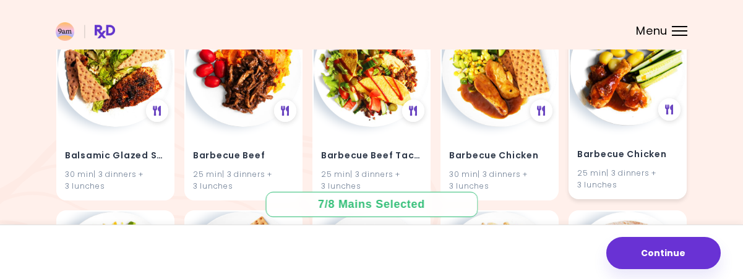
click at [609, 127] on div "Barbecue Chicken 25 min | 3 dinners + 3 lunches" at bounding box center [628, 162] width 116 height 72
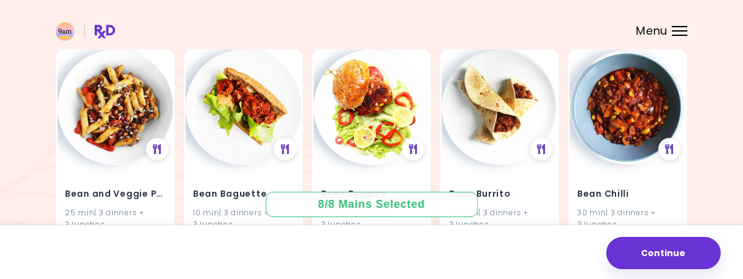
scroll to position [4352, 0]
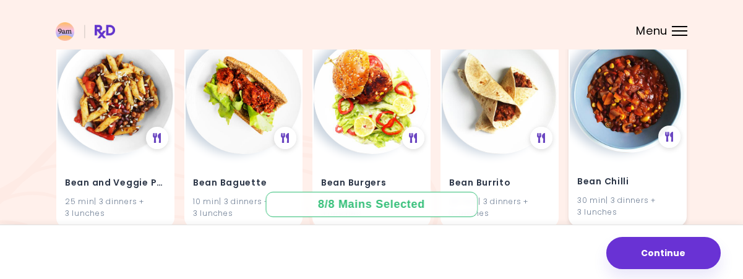
click at [605, 138] on img at bounding box center [628, 95] width 116 height 116
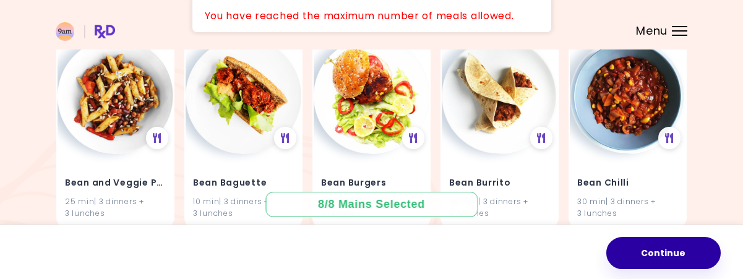
click at [680, 257] on button "Continue" at bounding box center [663, 253] width 114 height 32
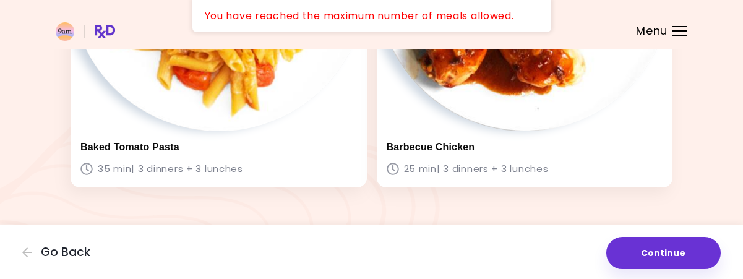
scroll to position [1390, 0]
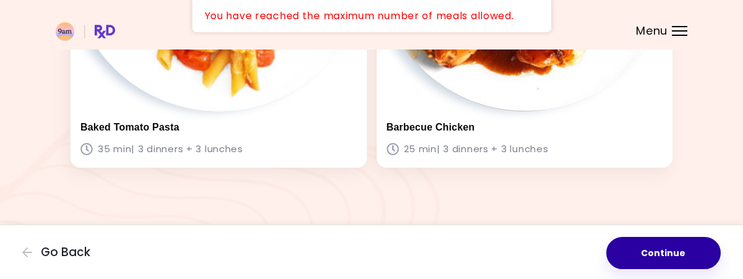
click at [689, 256] on button "Continue" at bounding box center [663, 253] width 114 height 32
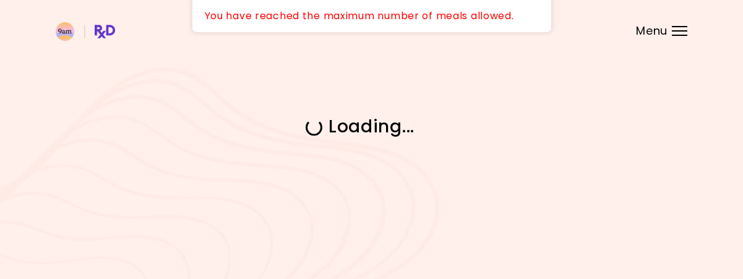
scroll to position [0, 0]
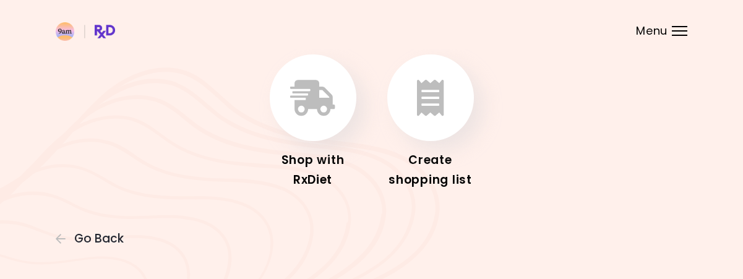
scroll to position [65, 0]
